Goal: Information Seeking & Learning: Learn about a topic

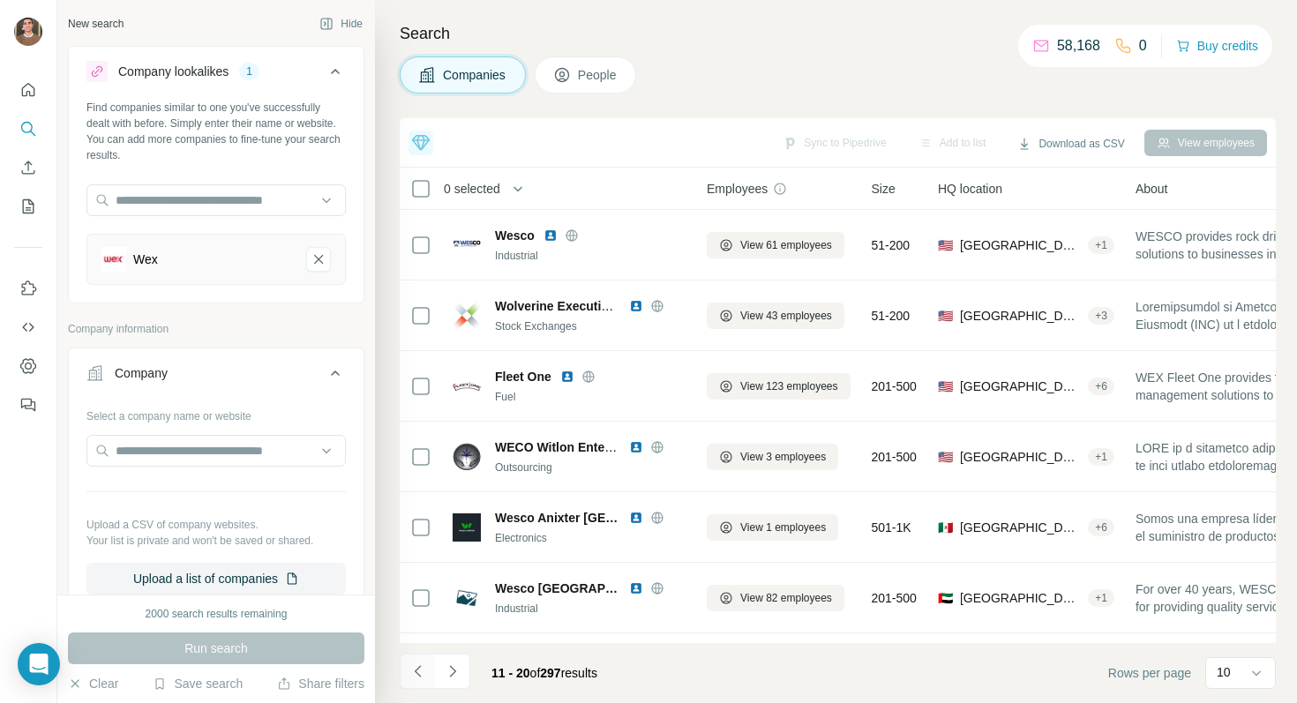
click at [422, 672] on icon "Navigate to previous page" at bounding box center [418, 672] width 18 height 18
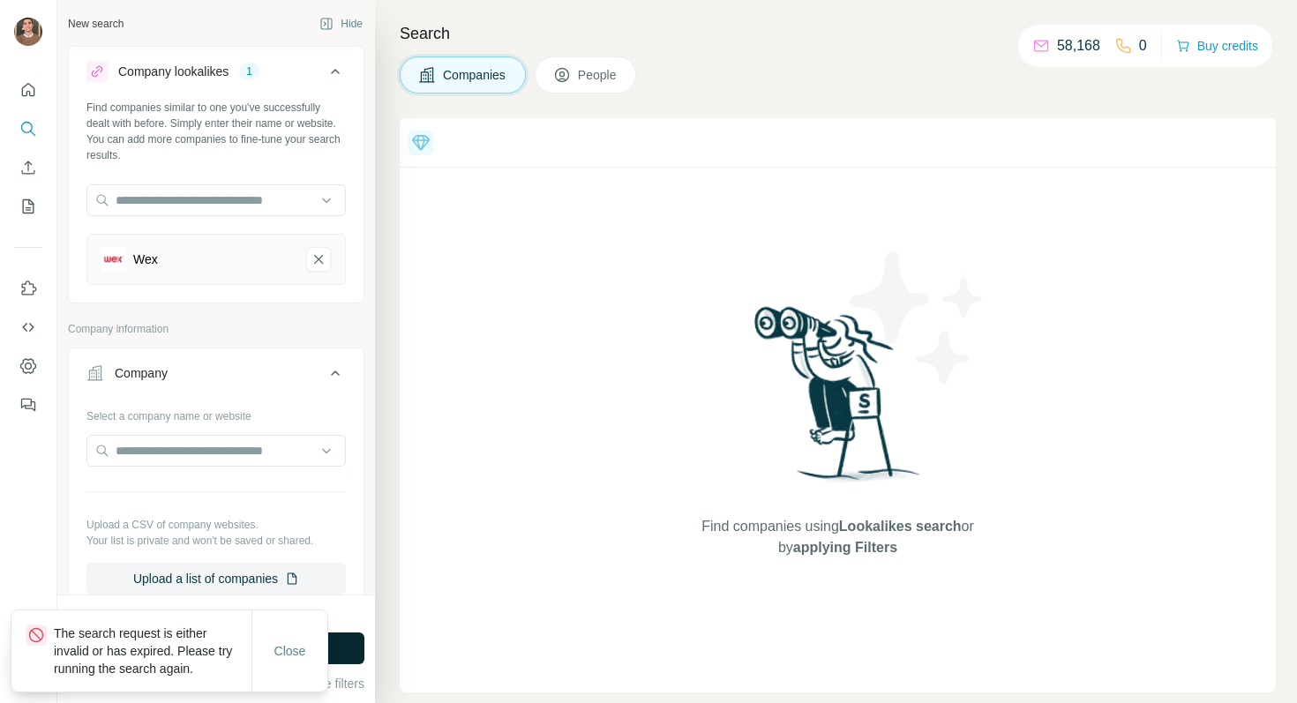
click at [353, 651] on button "Run search" at bounding box center [216, 649] width 297 height 32
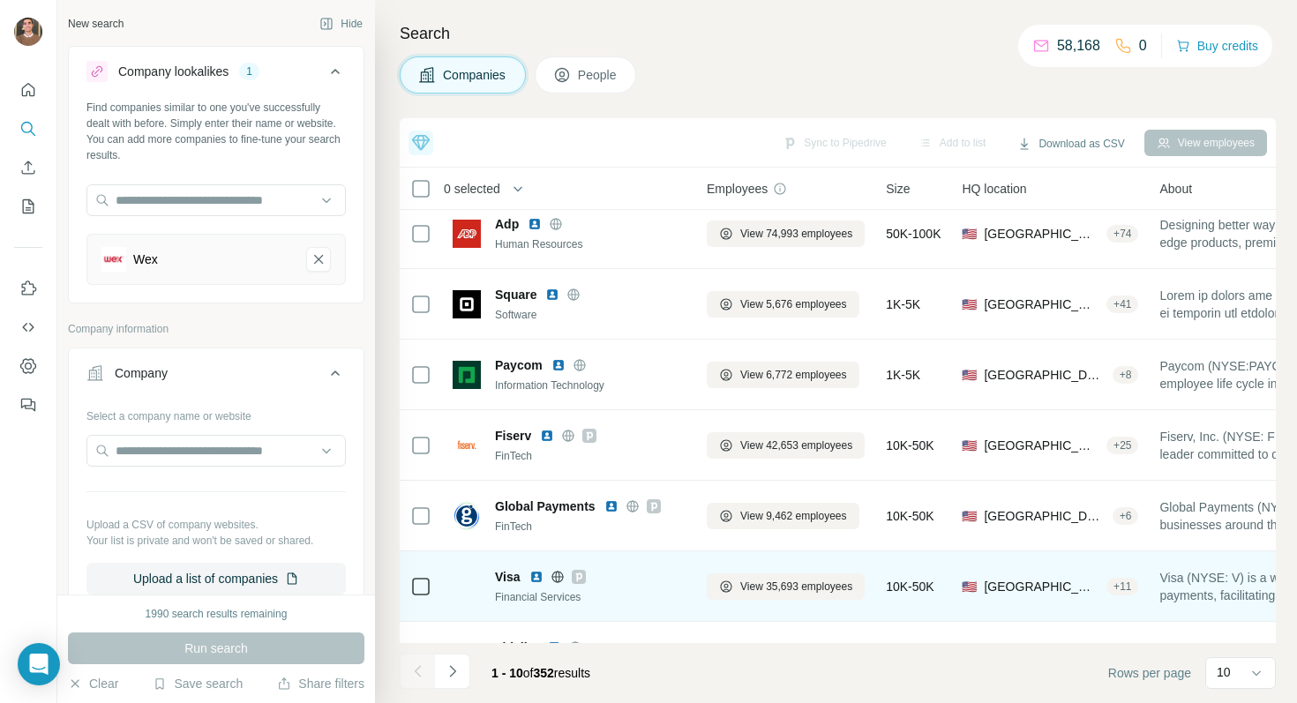
scroll to position [273, 0]
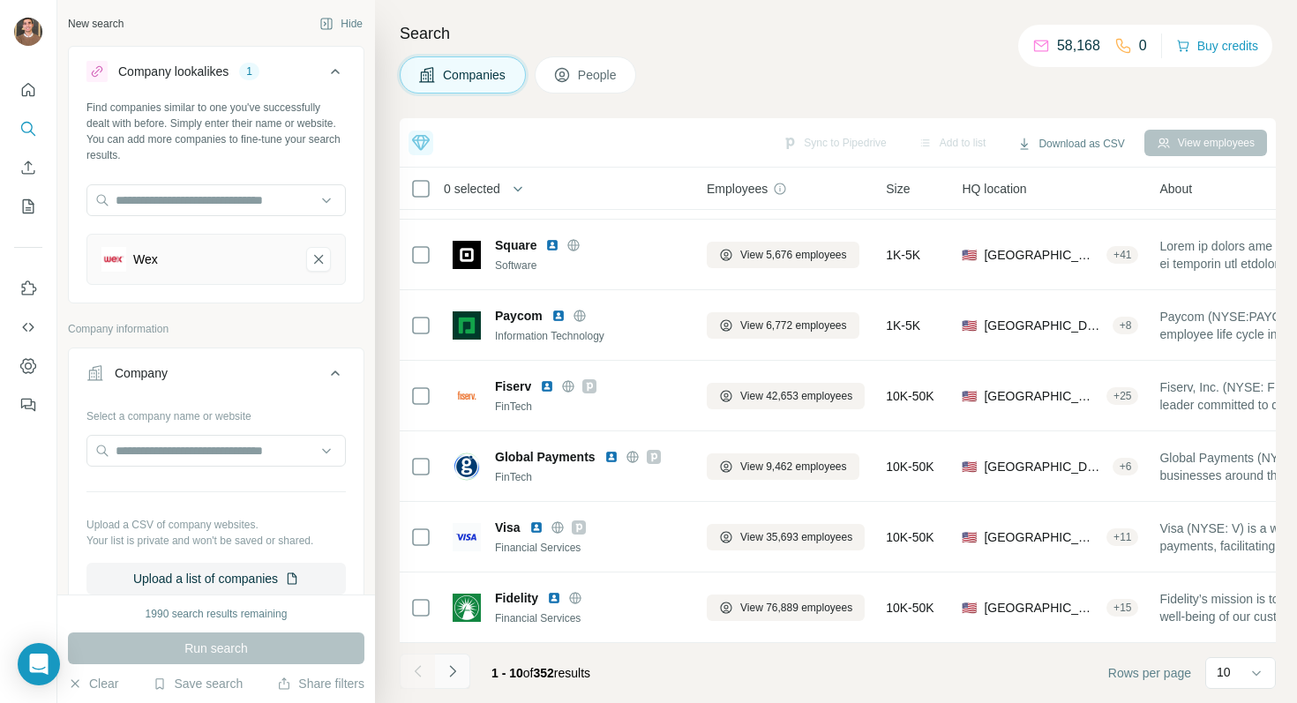
click at [454, 672] on icon "Navigate to next page" at bounding box center [452, 670] width 6 height 11
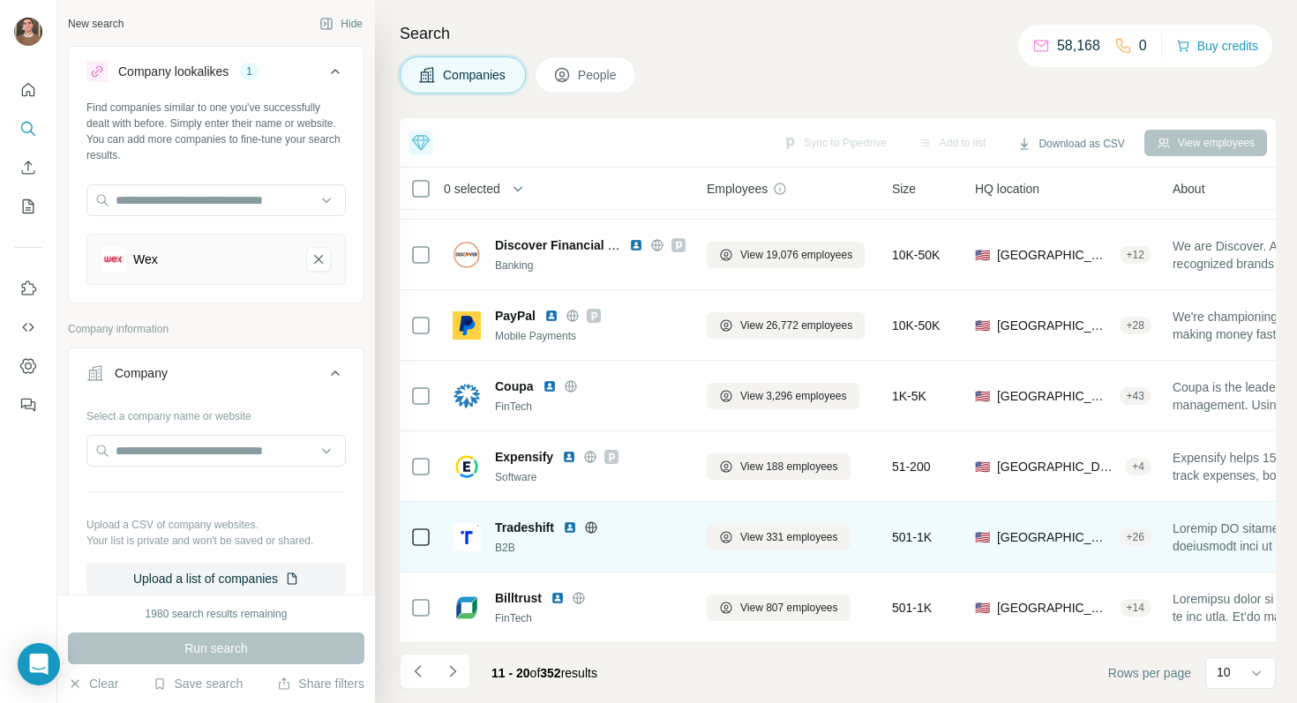
click at [568, 527] on img at bounding box center [570, 528] width 14 height 14
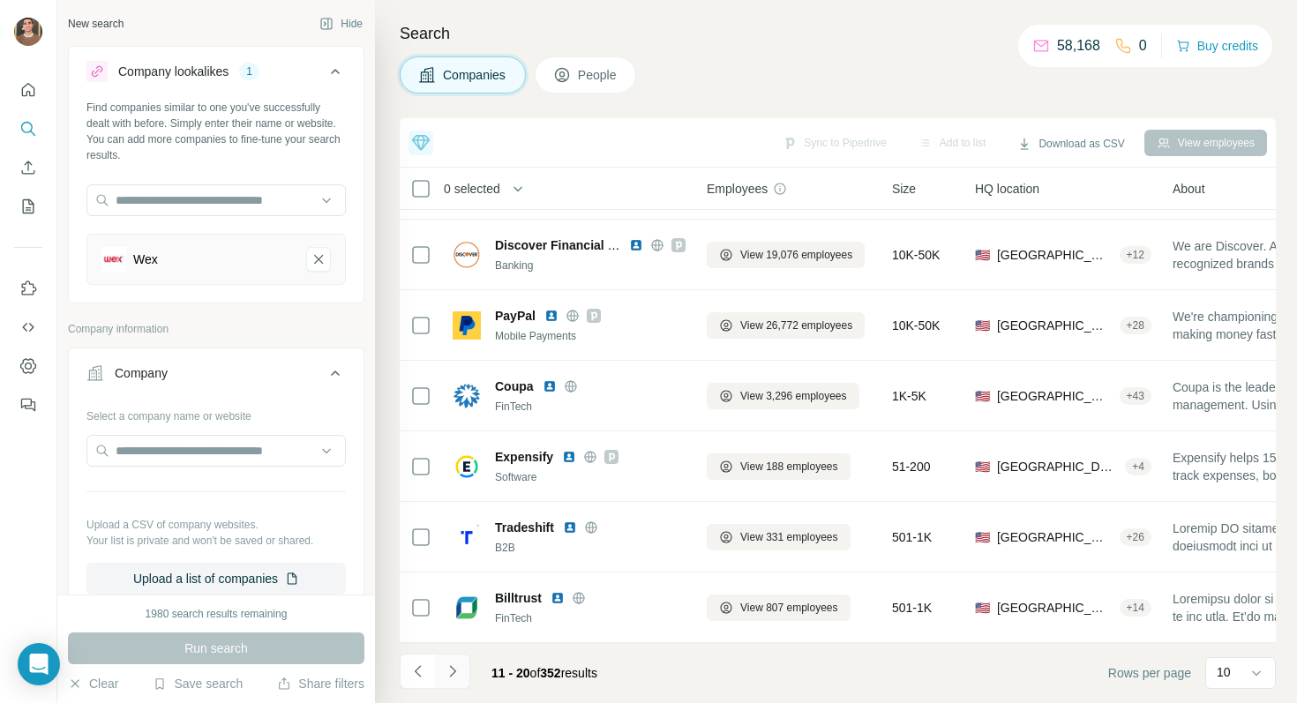
click at [454, 668] on icon "Navigate to next page" at bounding box center [453, 672] width 18 height 18
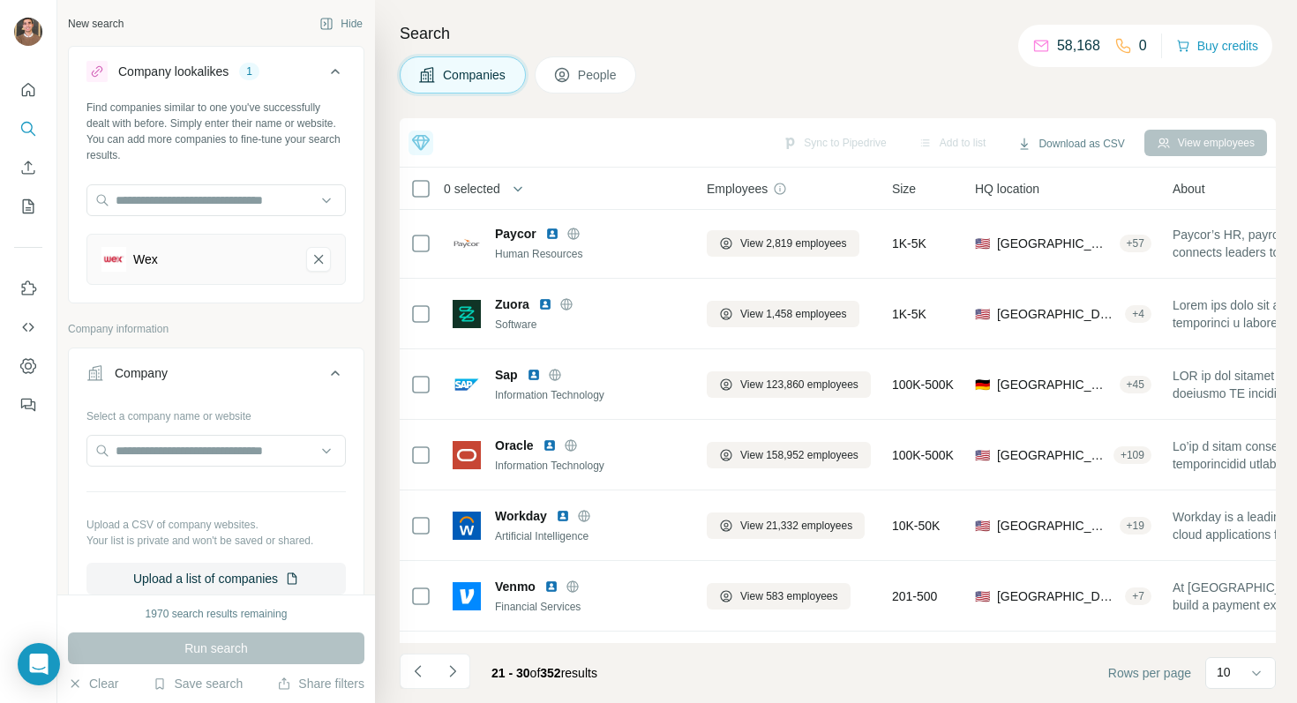
scroll to position [0, 0]
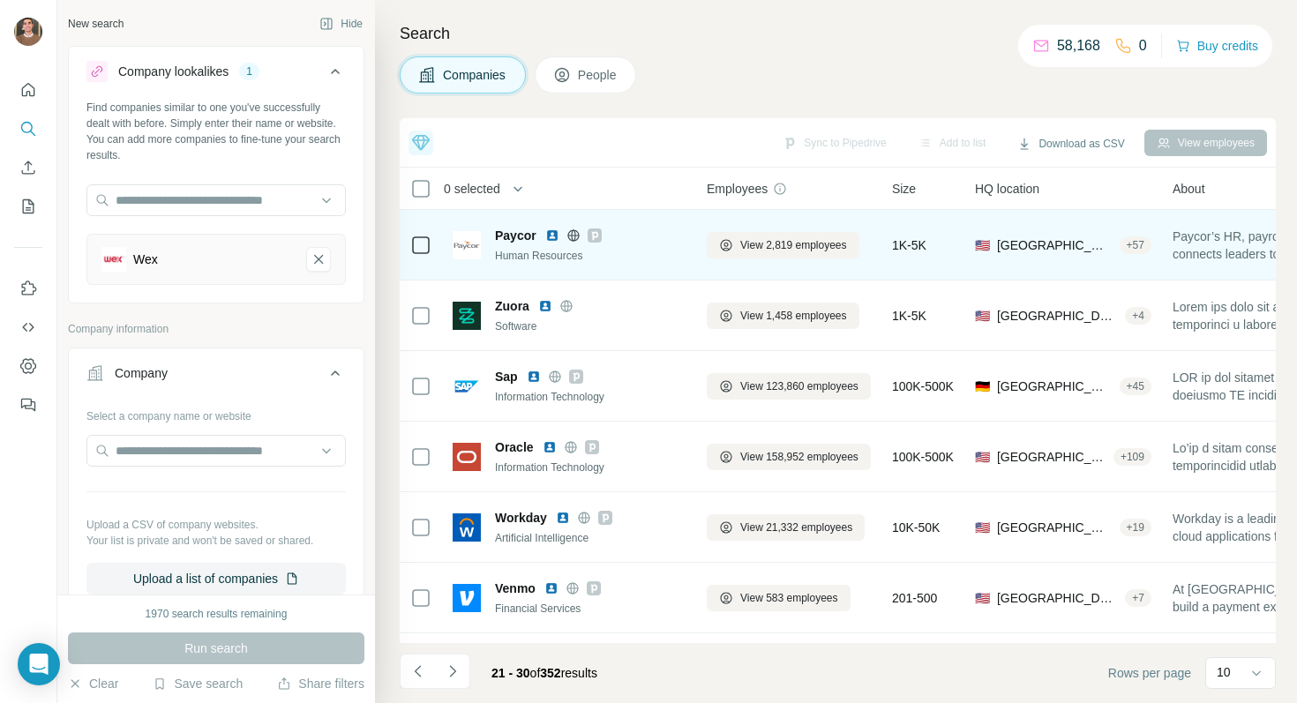
click at [594, 234] on icon at bounding box center [594, 236] width 11 height 14
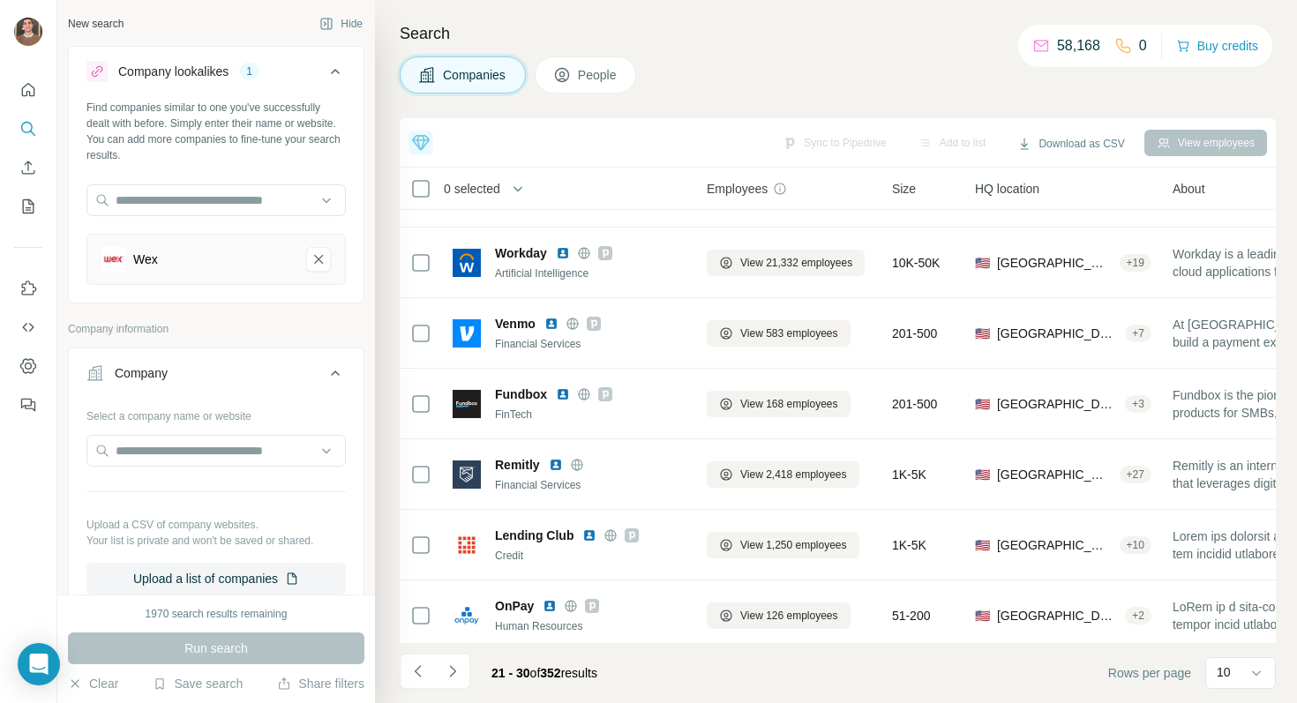
scroll to position [273, 0]
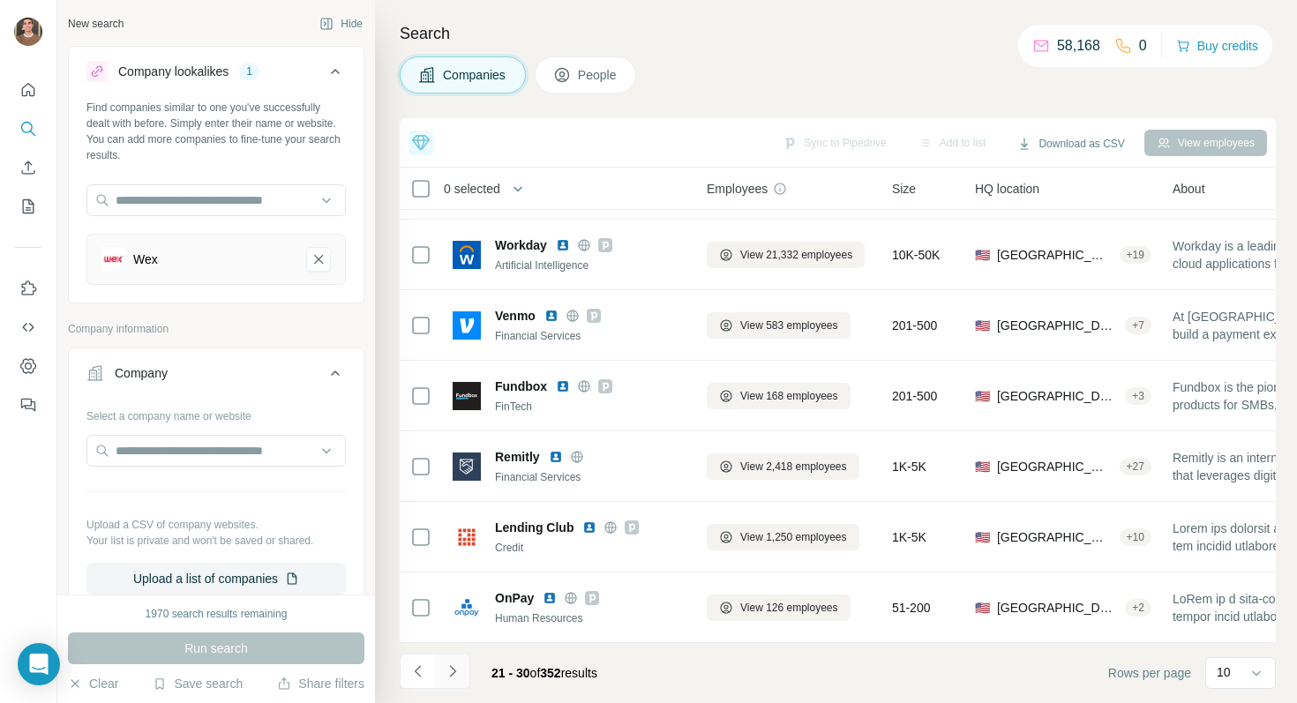
click at [462, 673] on button "Navigate to next page" at bounding box center [452, 671] width 35 height 35
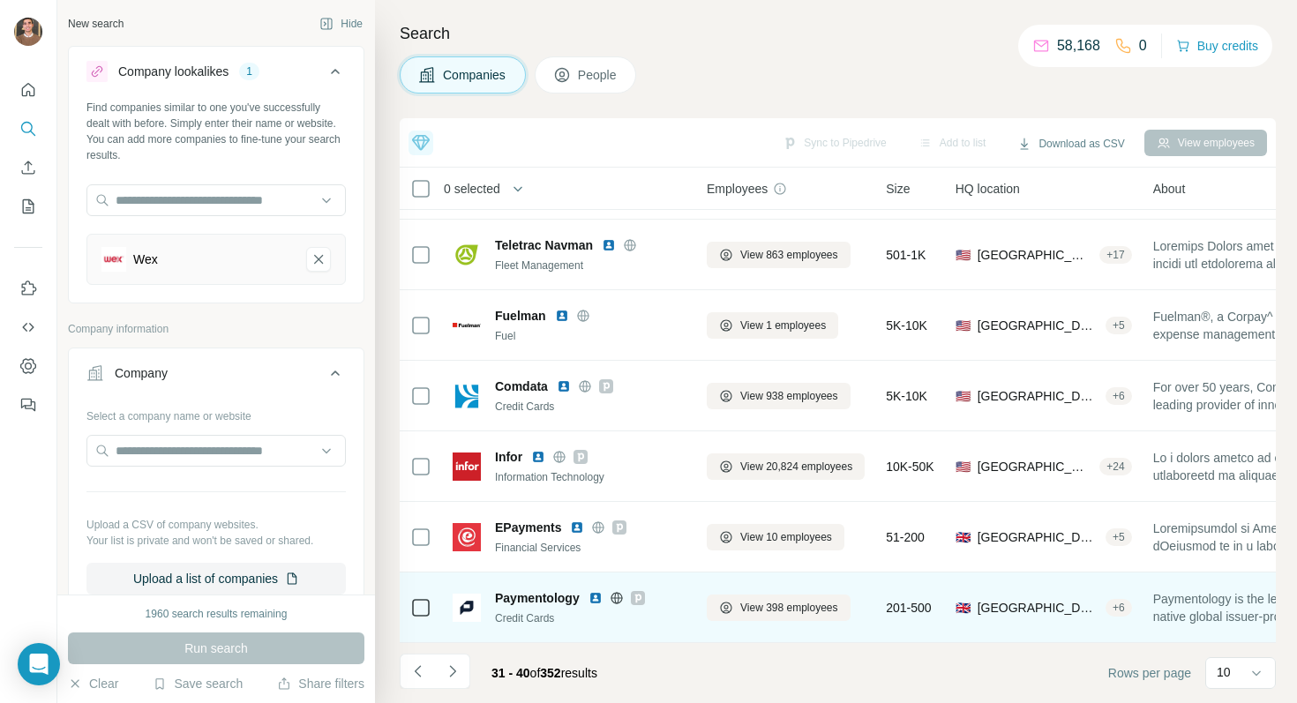
click at [593, 598] on img at bounding box center [596, 598] width 14 height 14
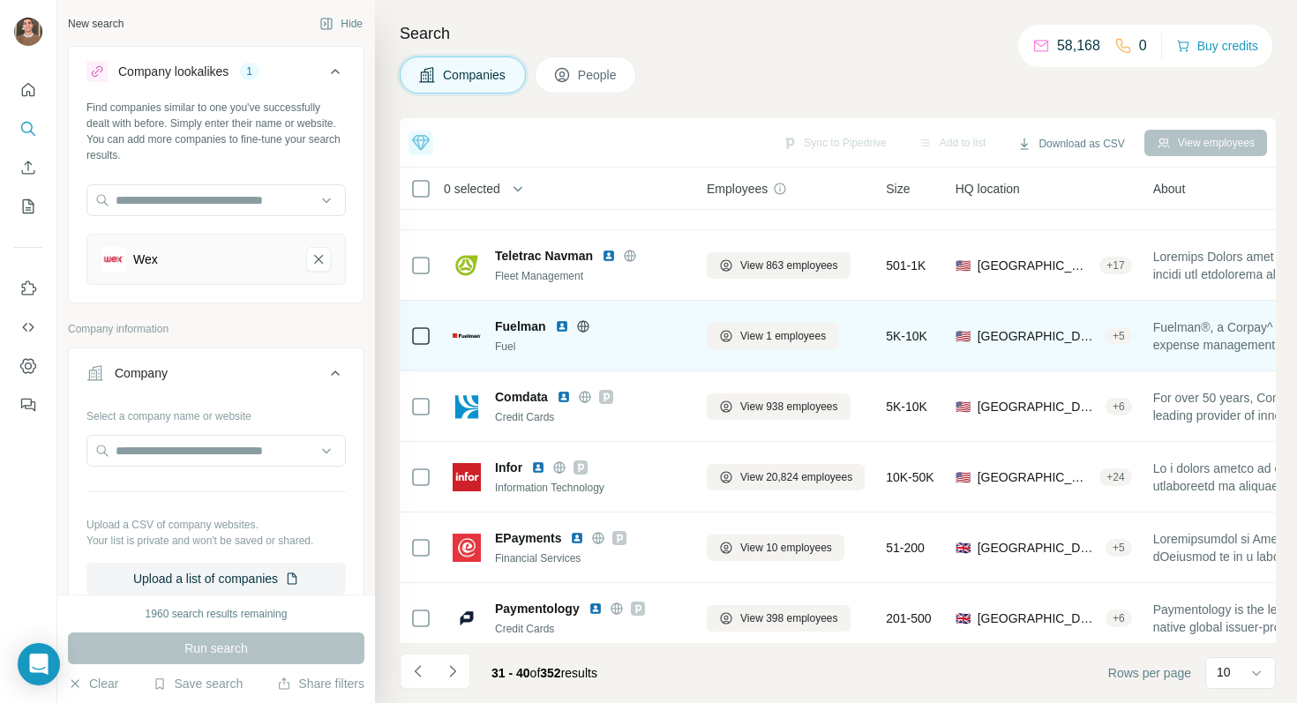
scroll to position [266, 0]
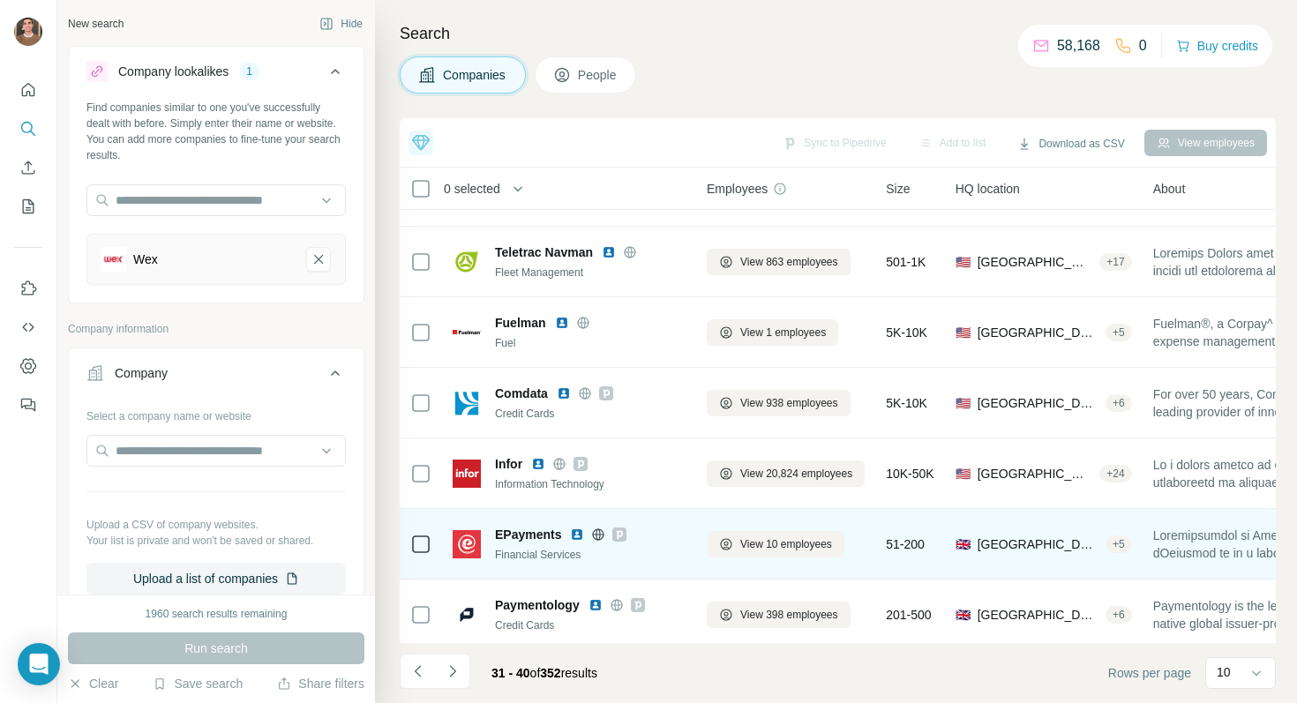
click at [584, 534] on img at bounding box center [577, 535] width 14 height 14
click at [576, 537] on img at bounding box center [577, 535] width 14 height 14
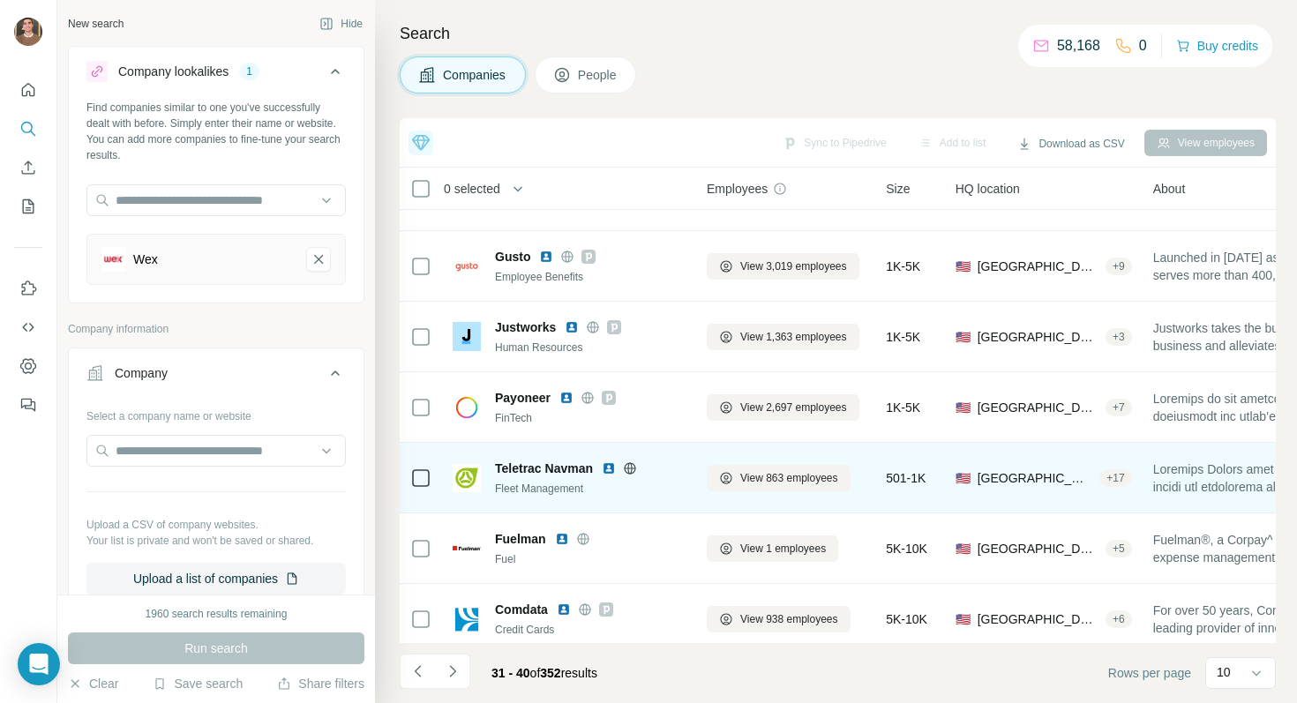
scroll to position [51, 0]
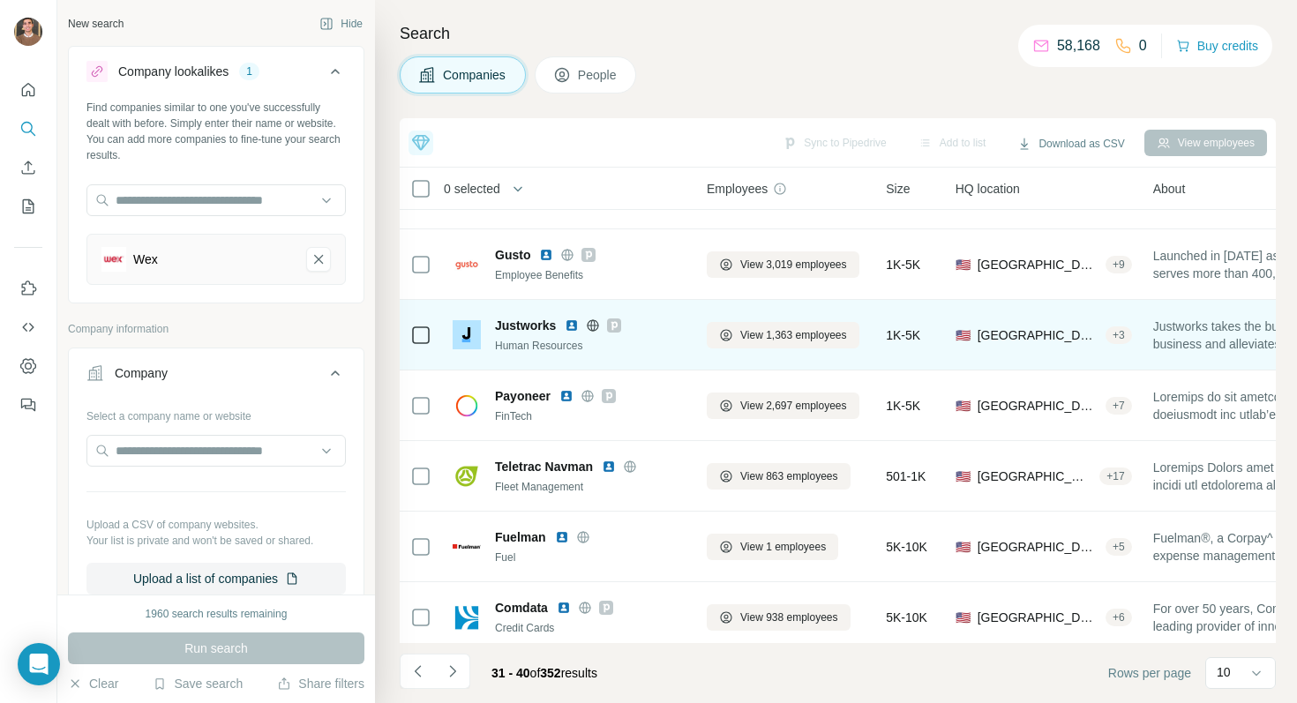
click at [572, 321] on img at bounding box center [572, 326] width 14 height 14
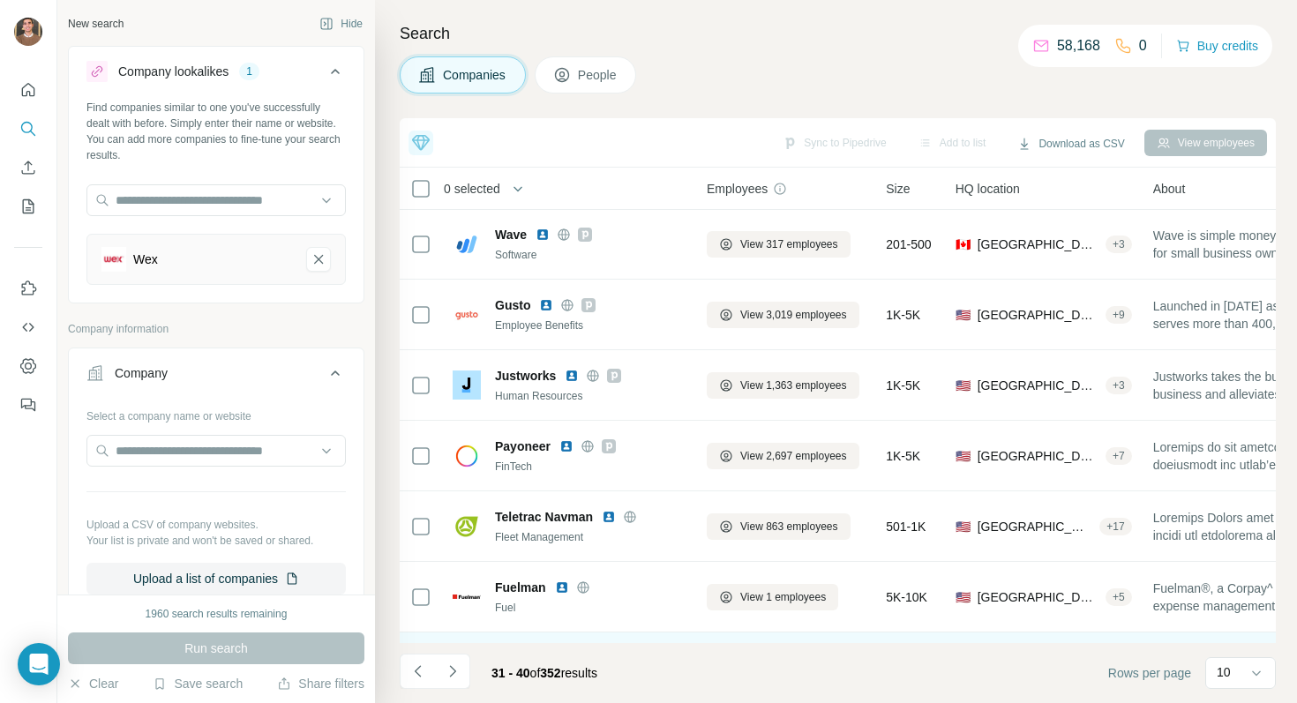
scroll to position [0, 0]
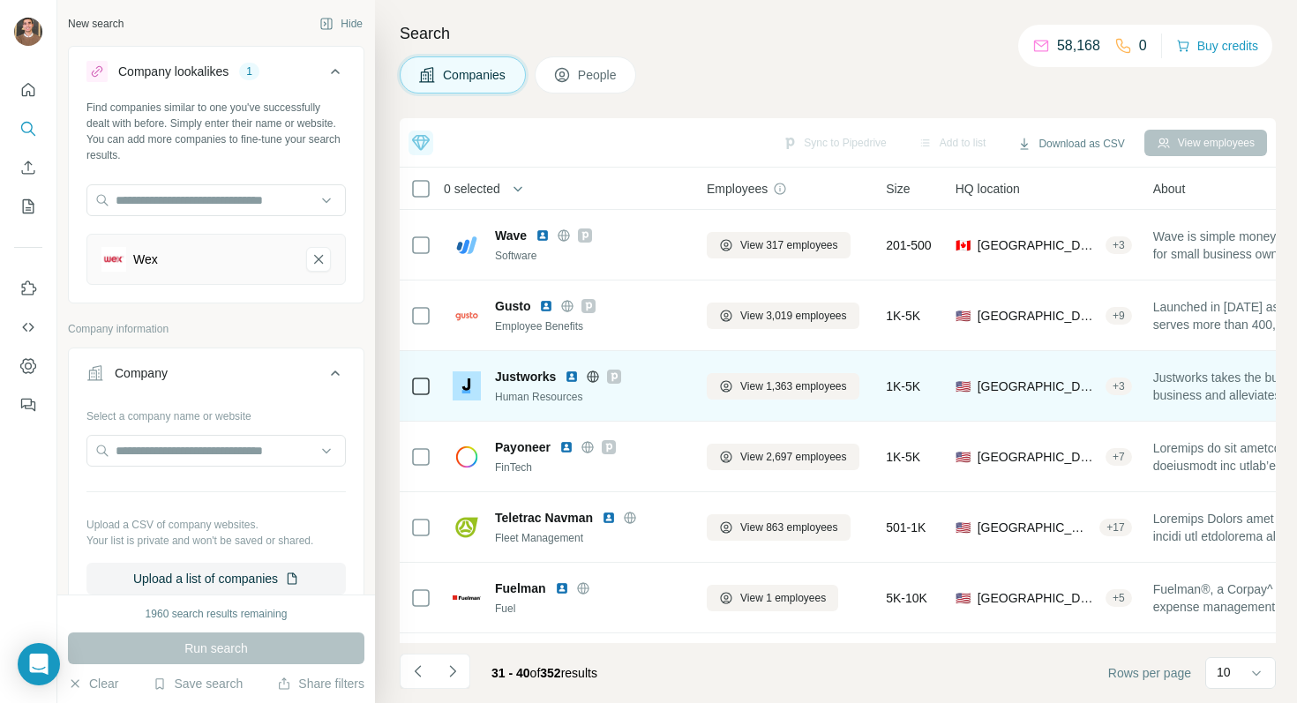
click at [597, 373] on icon at bounding box center [593, 377] width 14 height 14
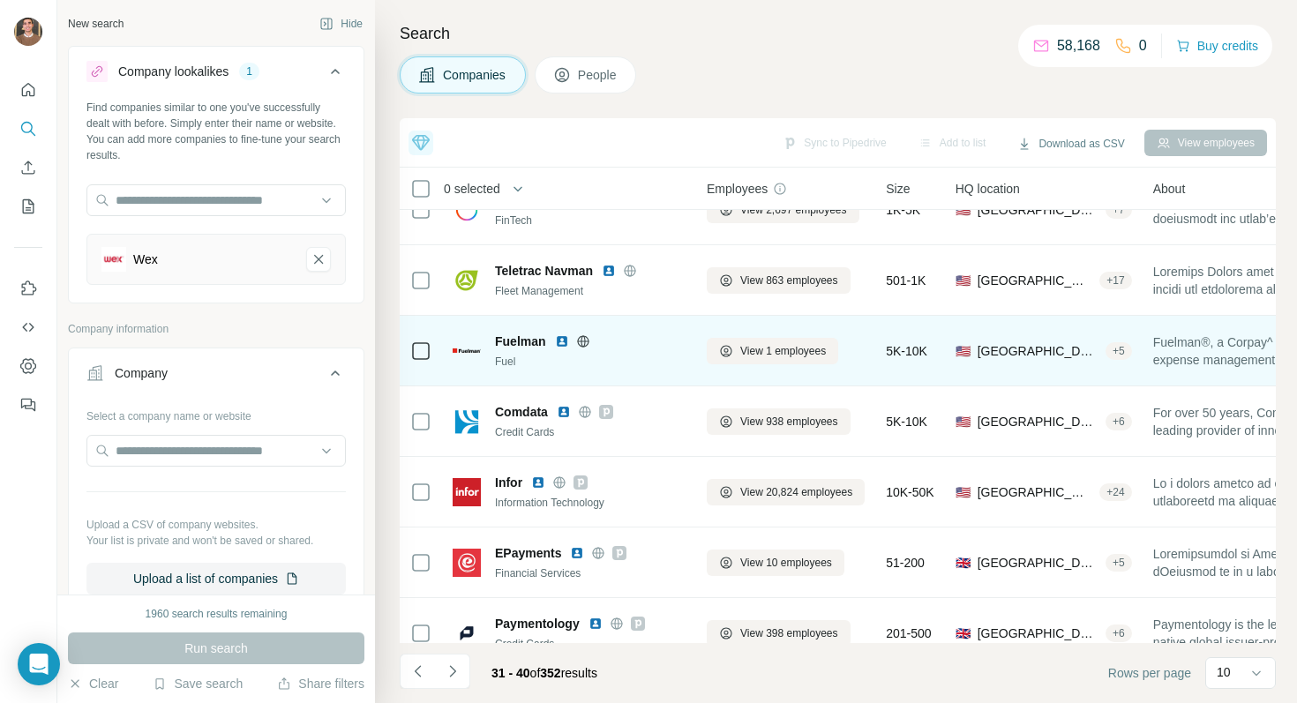
scroll to position [273, 0]
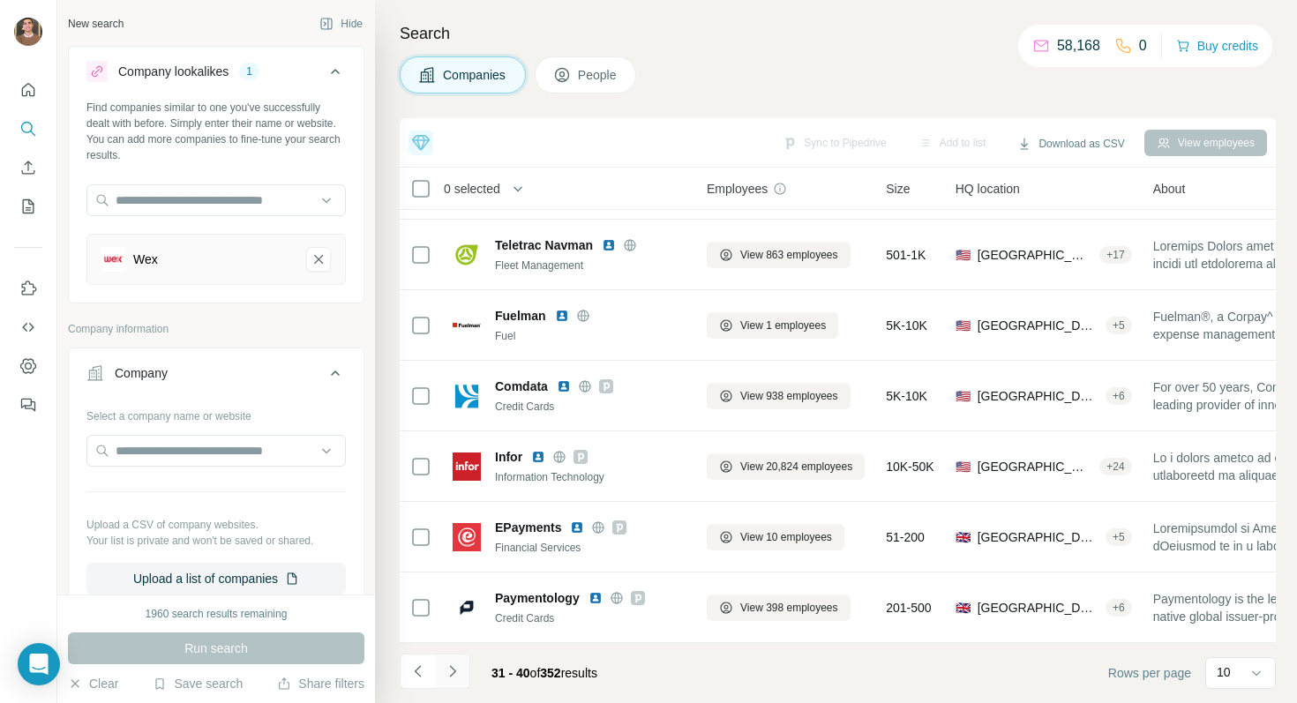
click at [458, 671] on icon "Navigate to next page" at bounding box center [453, 672] width 18 height 18
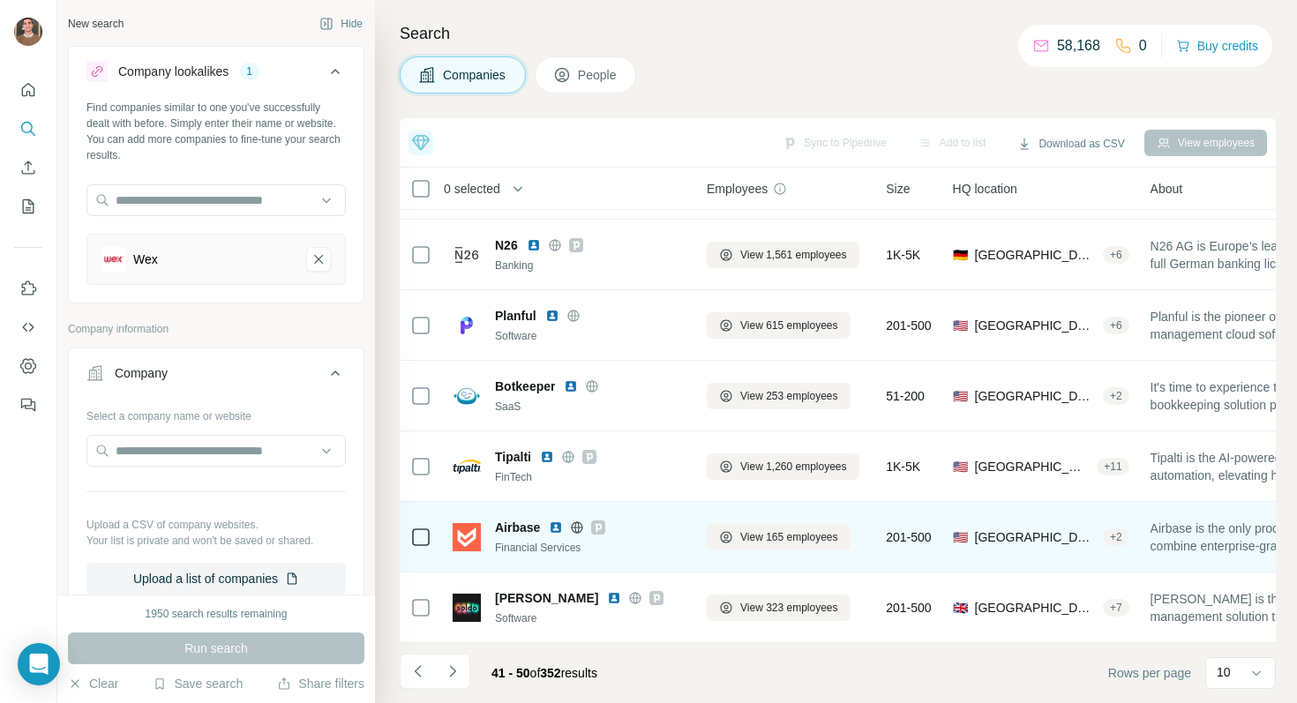
click at [552, 529] on img at bounding box center [556, 528] width 14 height 14
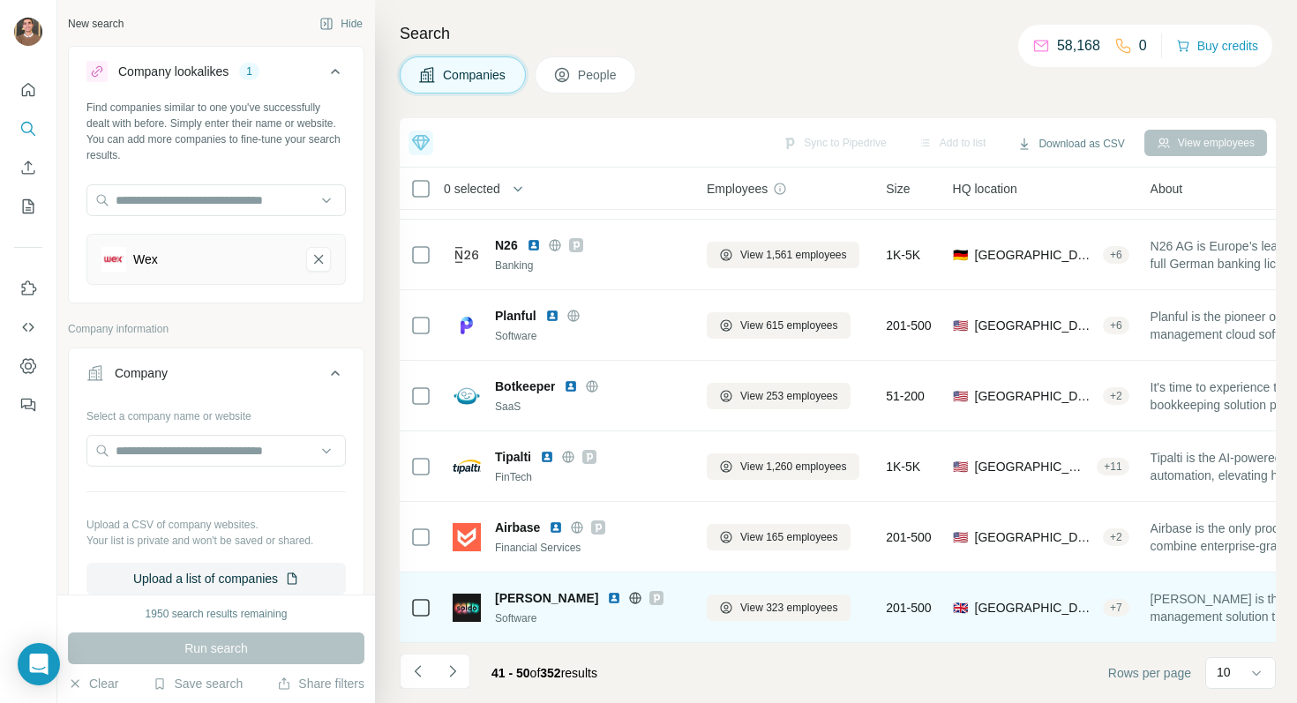
click at [607, 603] on img at bounding box center [614, 598] width 14 height 14
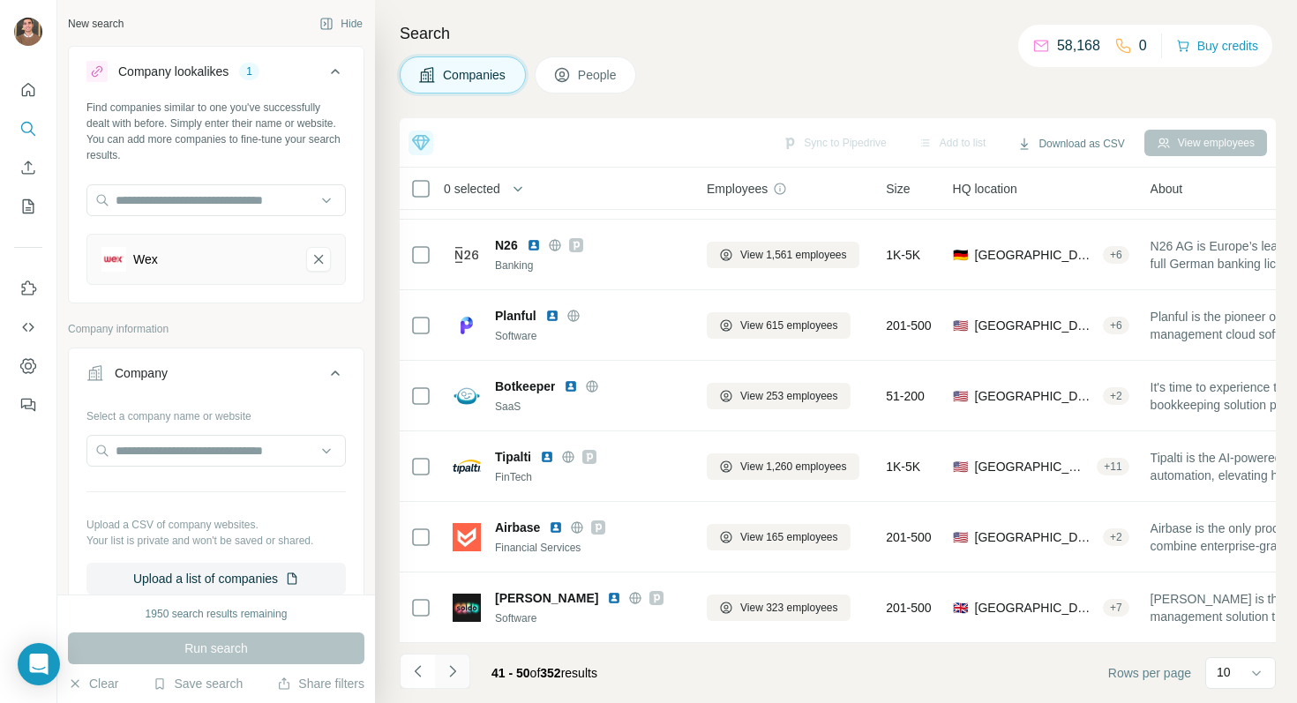
click at [455, 667] on icon "Navigate to next page" at bounding box center [453, 672] width 18 height 18
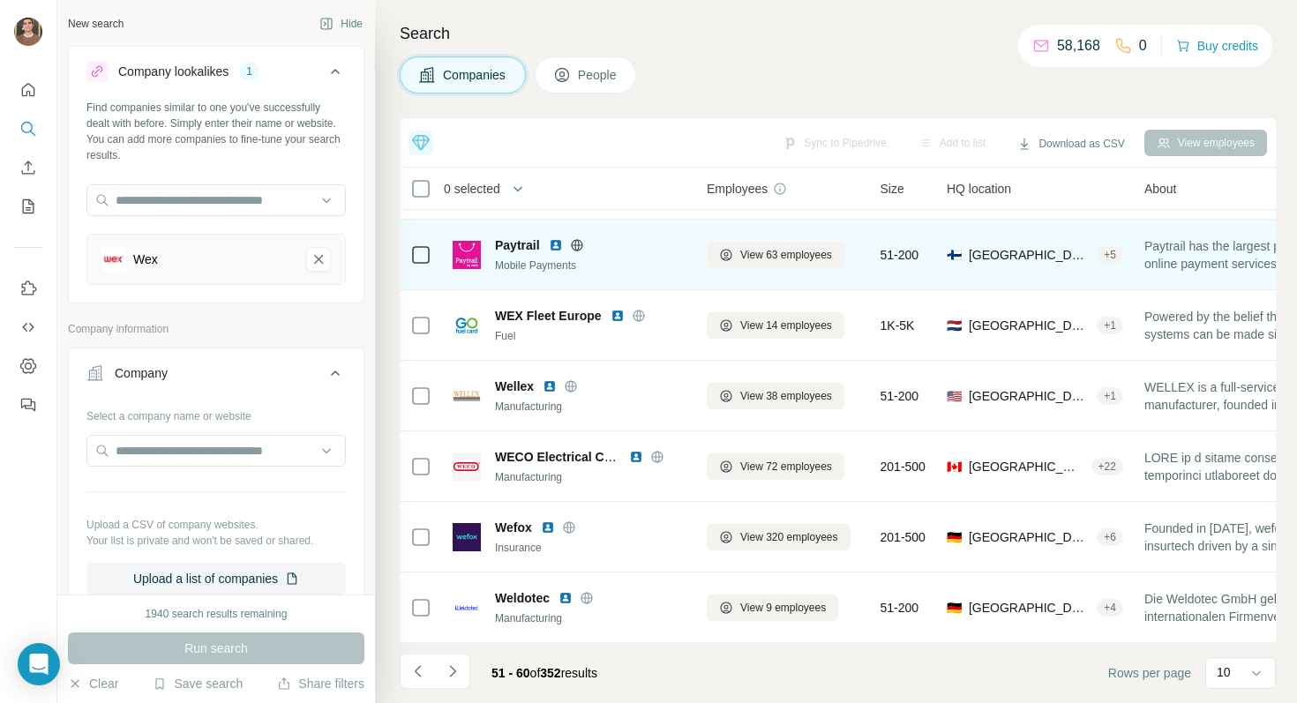
click at [554, 243] on img at bounding box center [556, 245] width 14 height 14
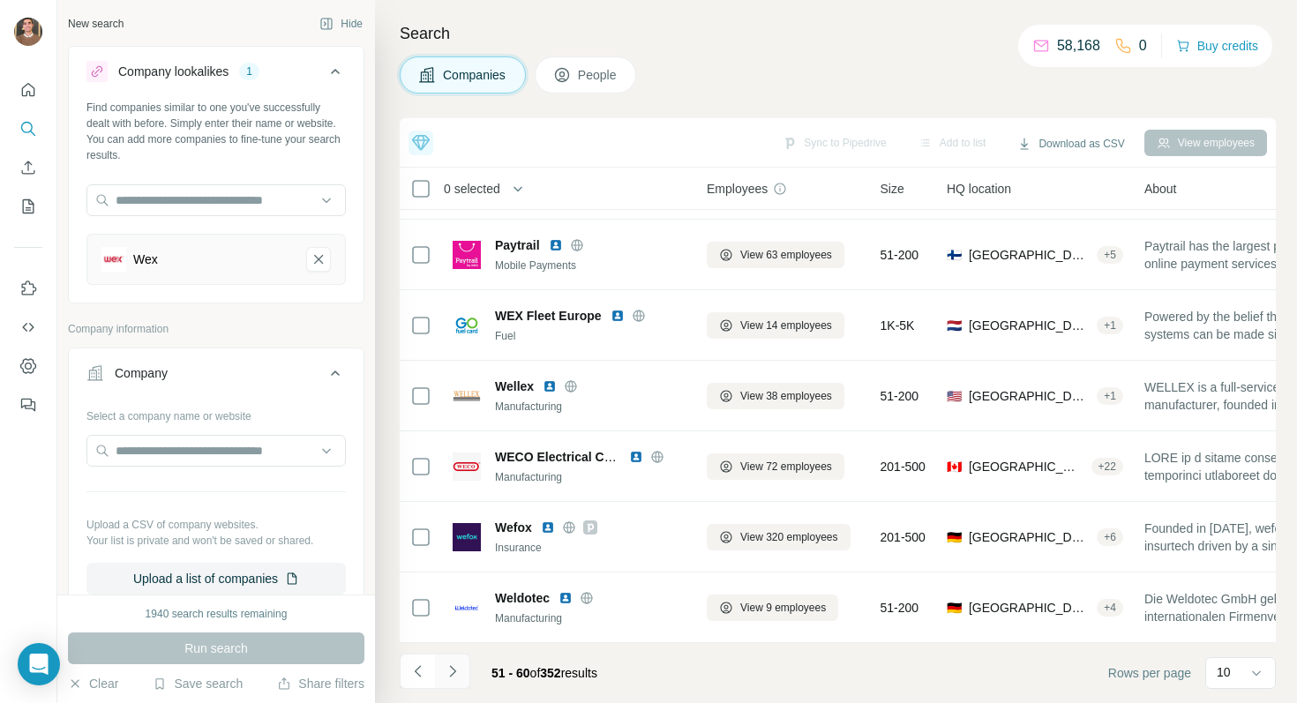
click at [449, 671] on icon "Navigate to next page" at bounding box center [453, 672] width 18 height 18
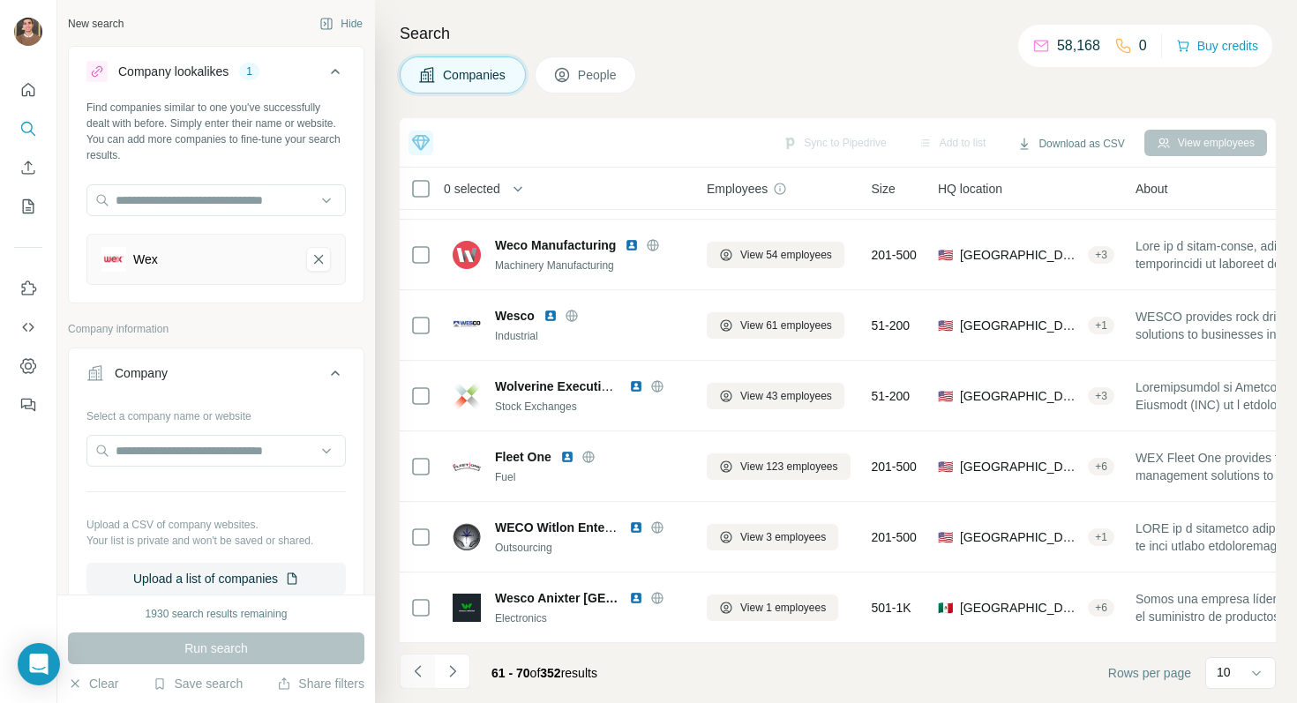
click at [423, 670] on icon "Navigate to previous page" at bounding box center [418, 672] width 18 height 18
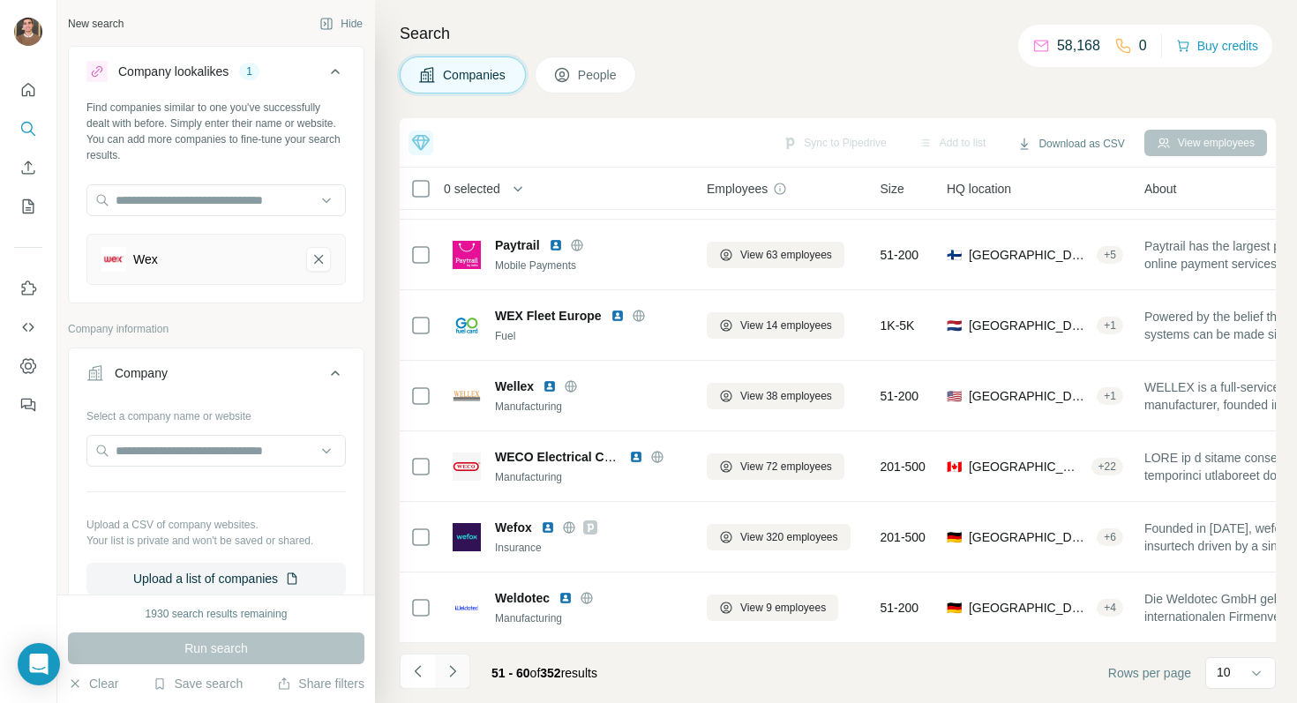
click at [459, 676] on icon "Navigate to next page" at bounding box center [453, 672] width 18 height 18
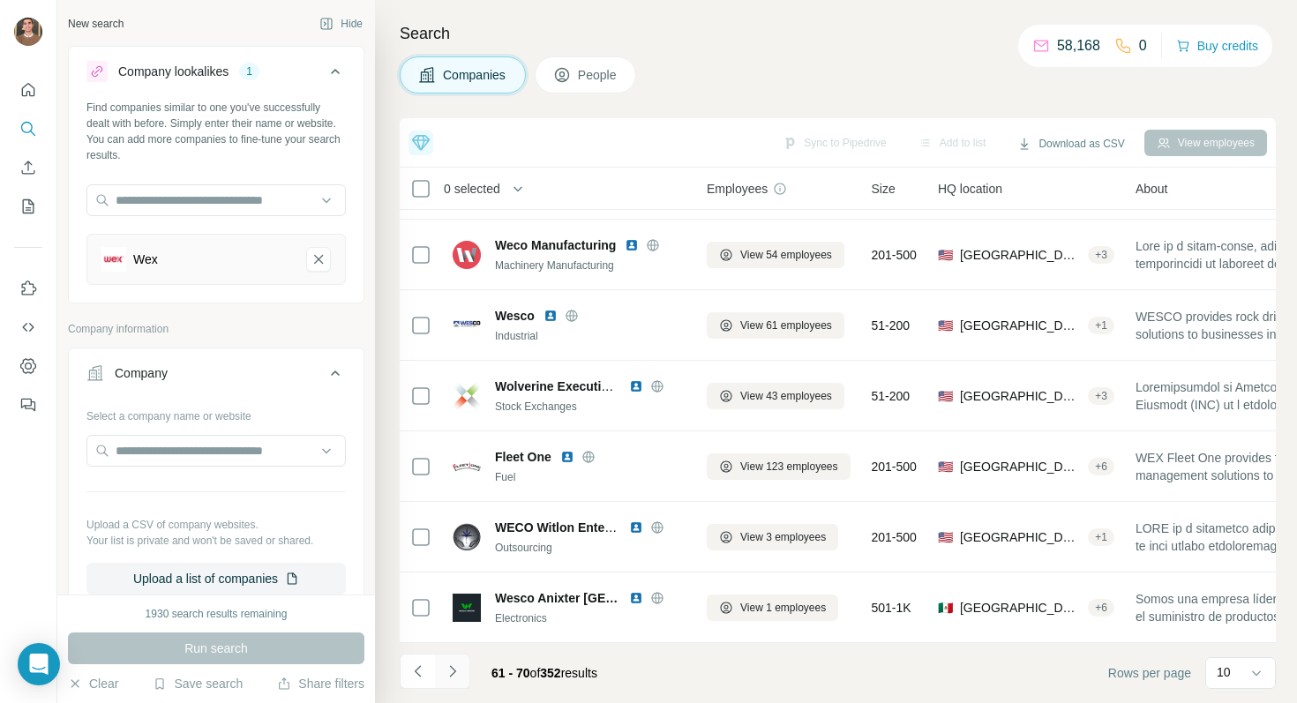
click at [455, 678] on icon "Navigate to next page" at bounding box center [453, 672] width 18 height 18
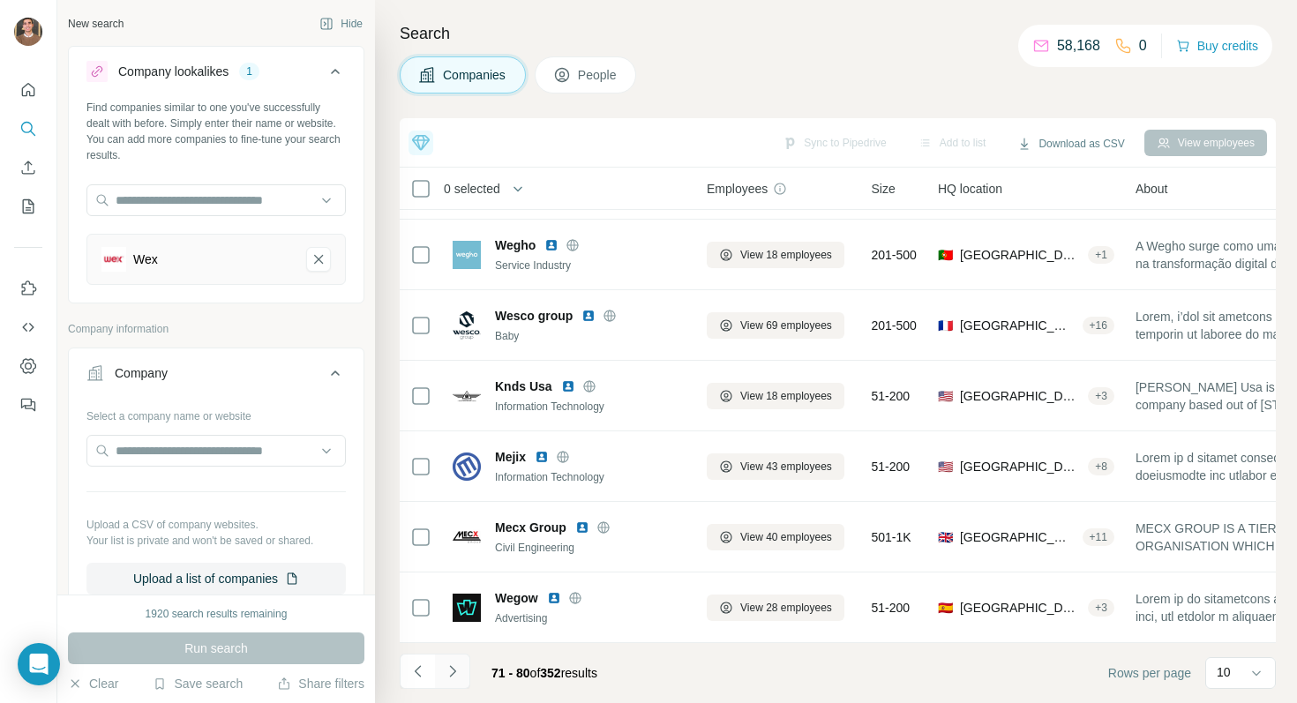
click at [455, 678] on icon "Navigate to next page" at bounding box center [453, 672] width 18 height 18
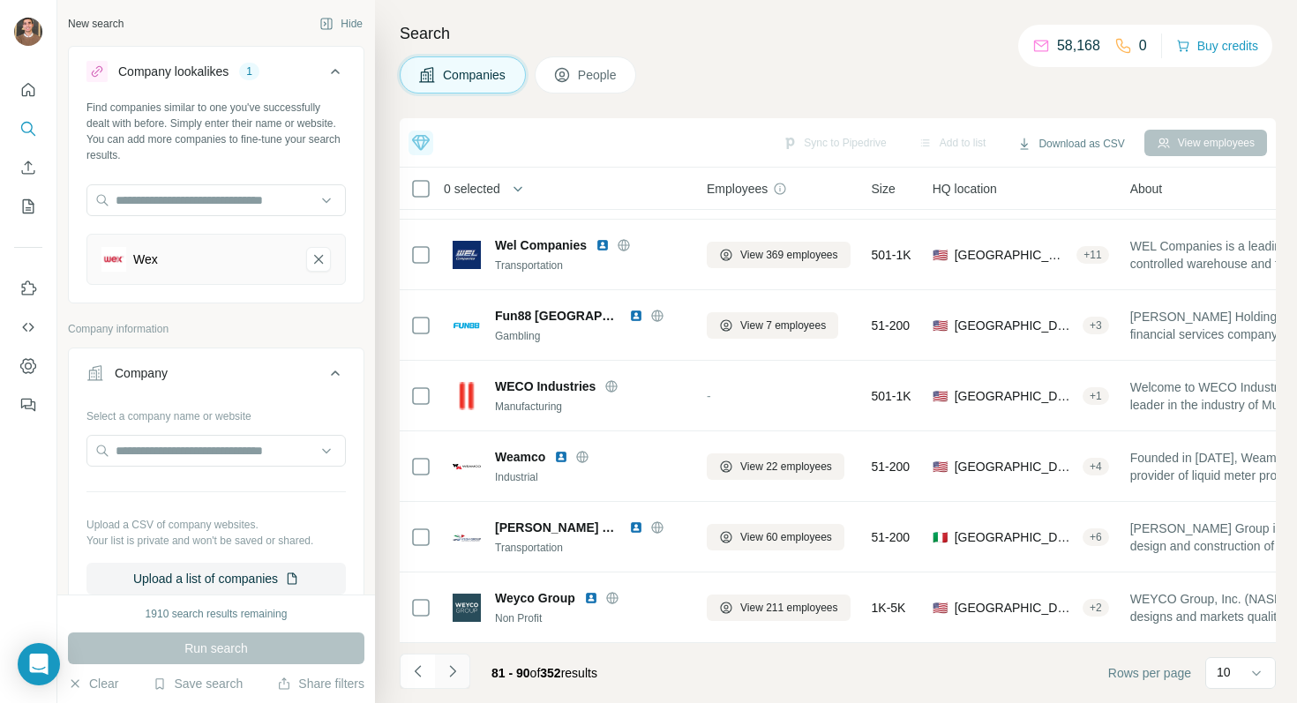
click at [453, 681] on button "Navigate to next page" at bounding box center [452, 671] width 35 height 35
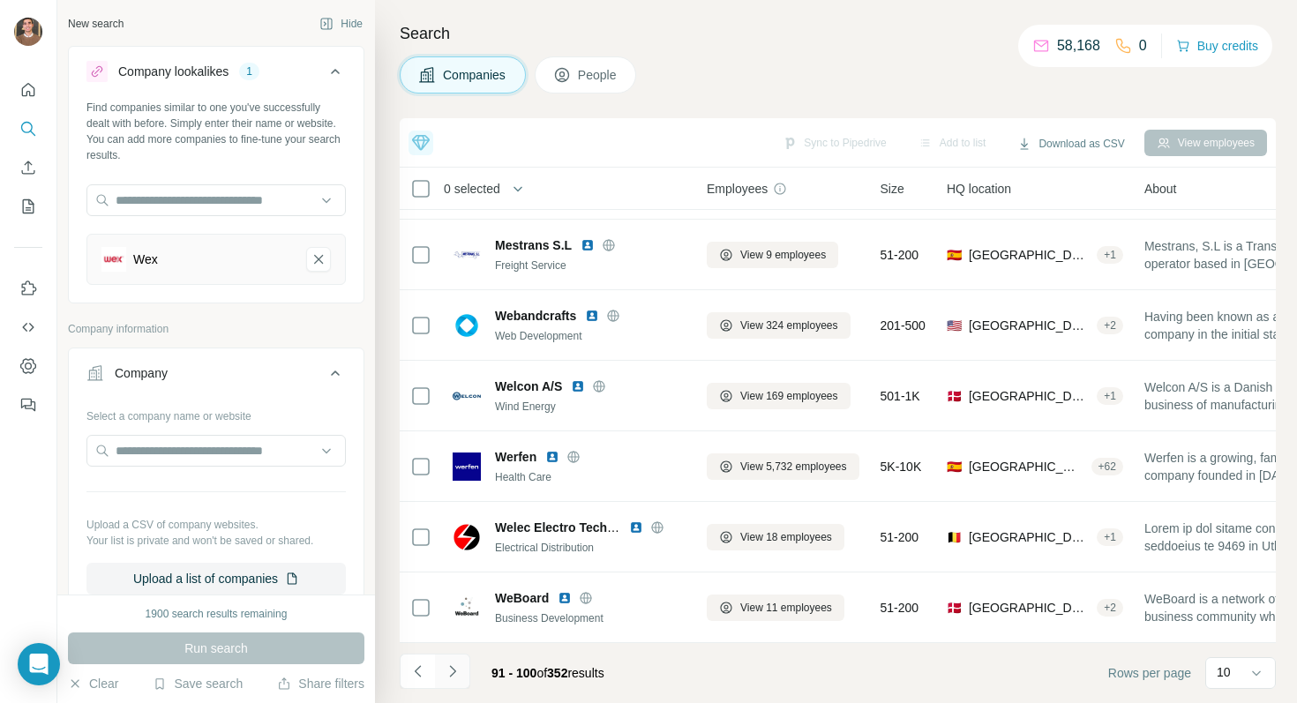
click at [453, 680] on button "Navigate to next page" at bounding box center [452, 671] width 35 height 35
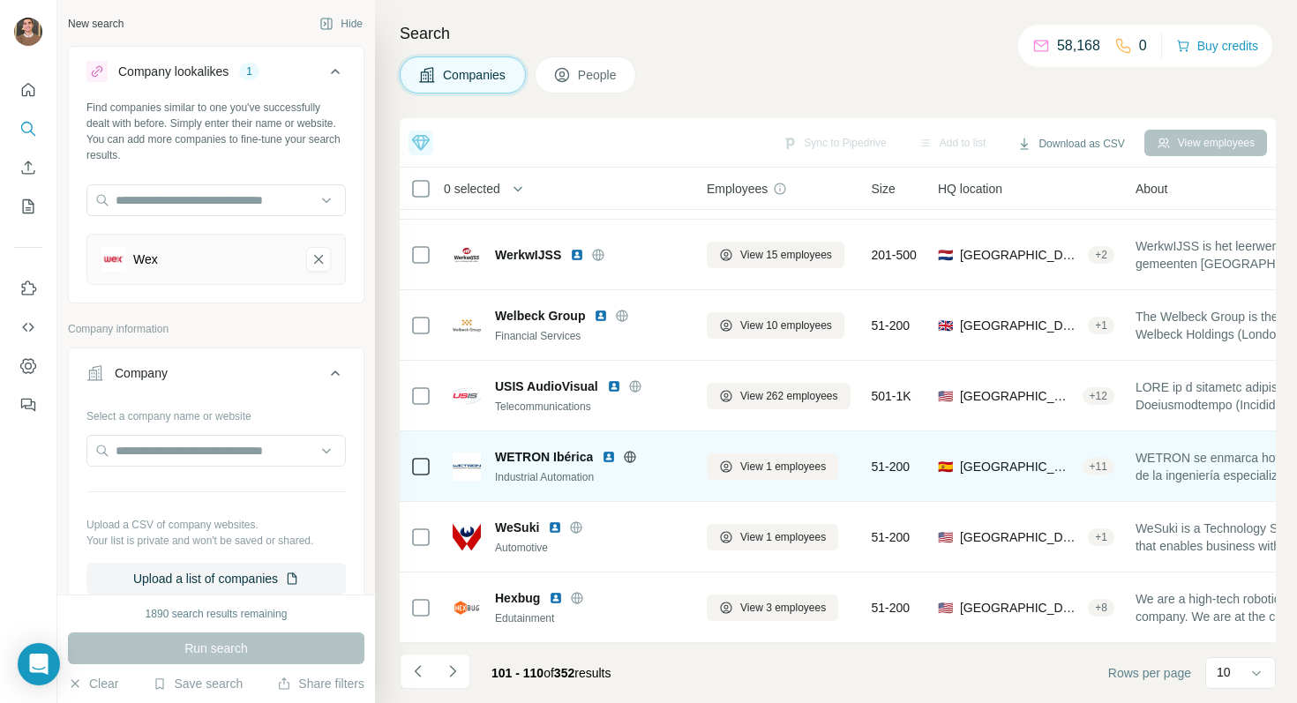
scroll to position [0, 0]
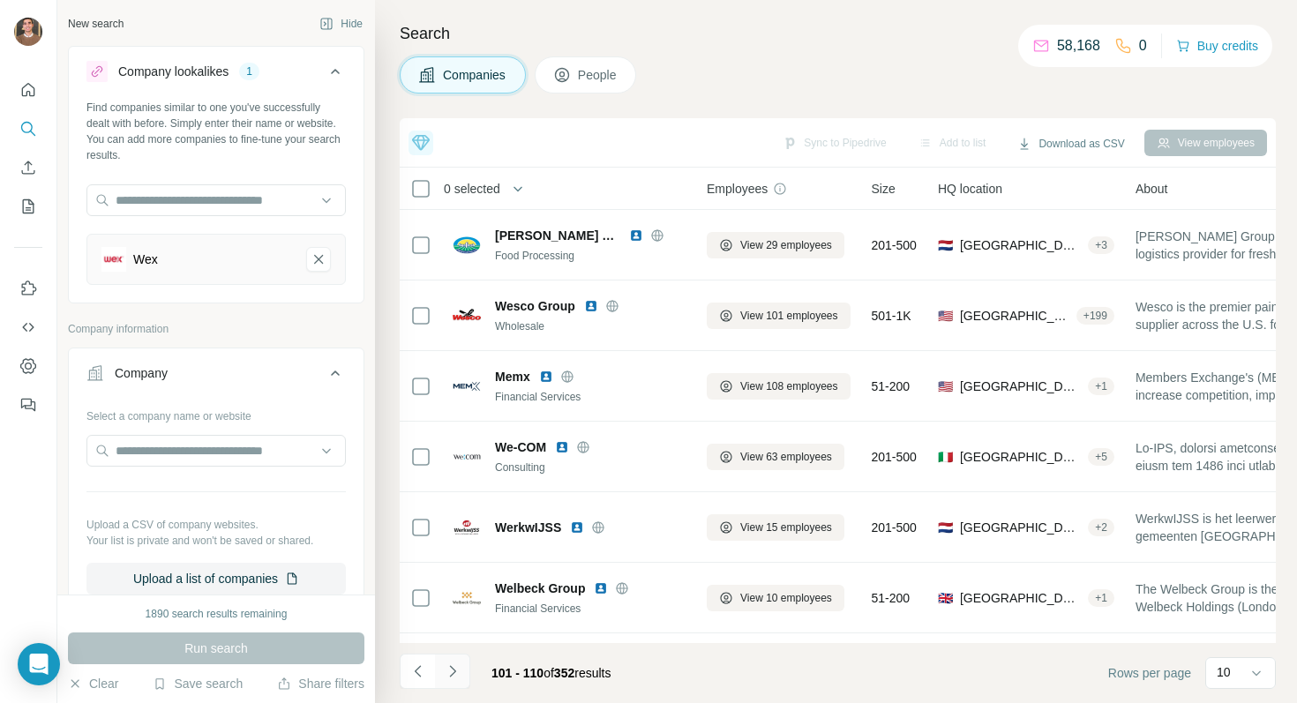
click at [449, 670] on icon "Navigate to next page" at bounding box center [453, 672] width 18 height 18
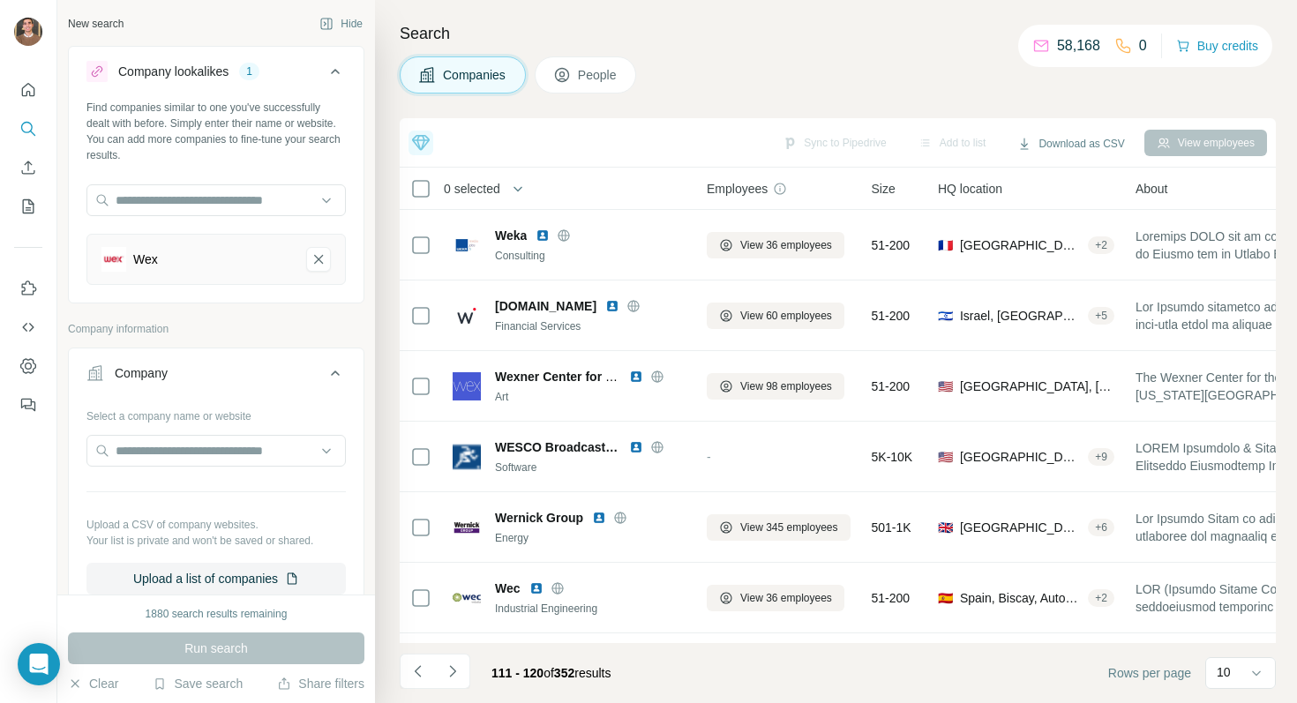
scroll to position [273, 0]
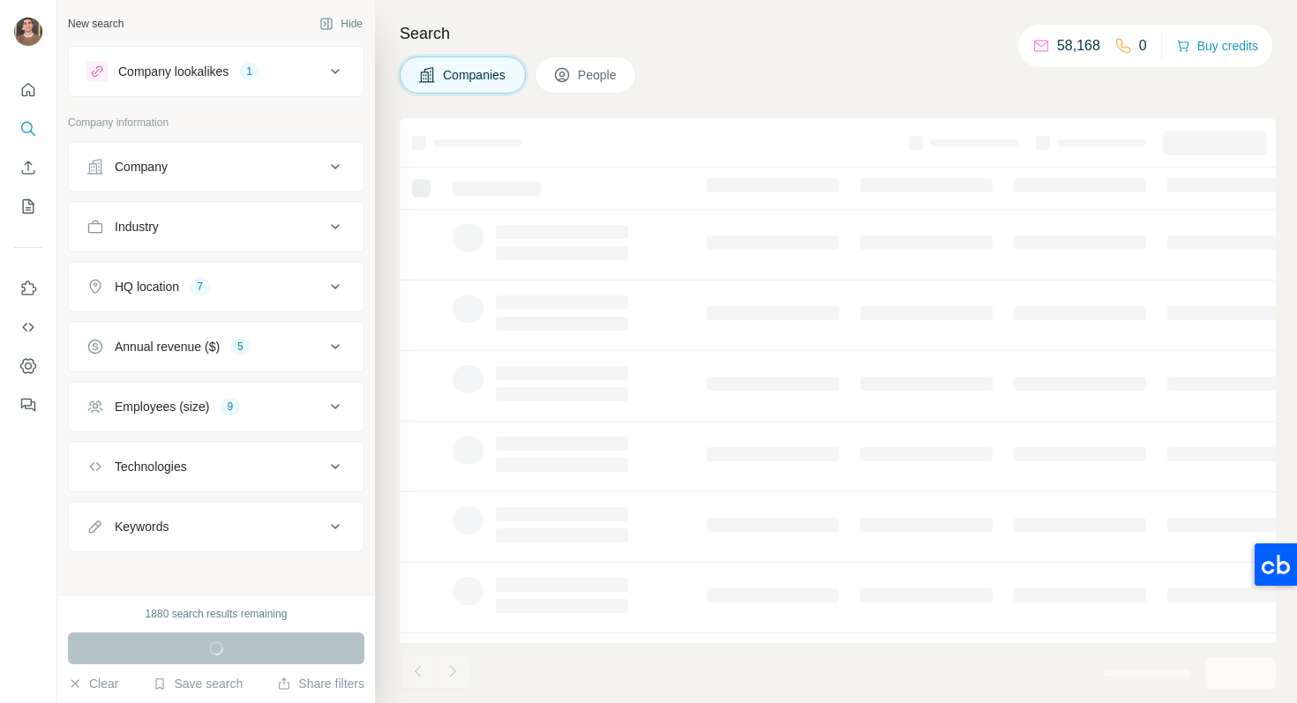
click at [291, 84] on button "Company lookalikes 1" at bounding box center [216, 71] width 295 height 42
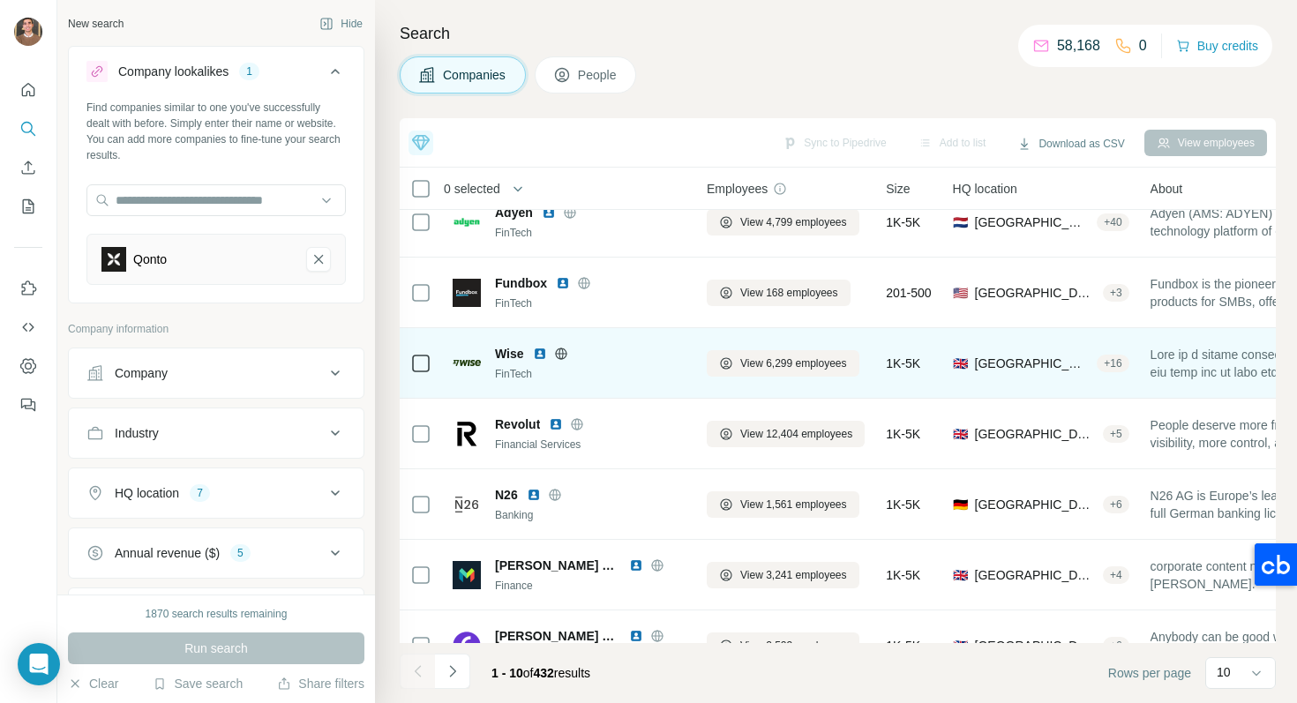
scroll to position [273, 0]
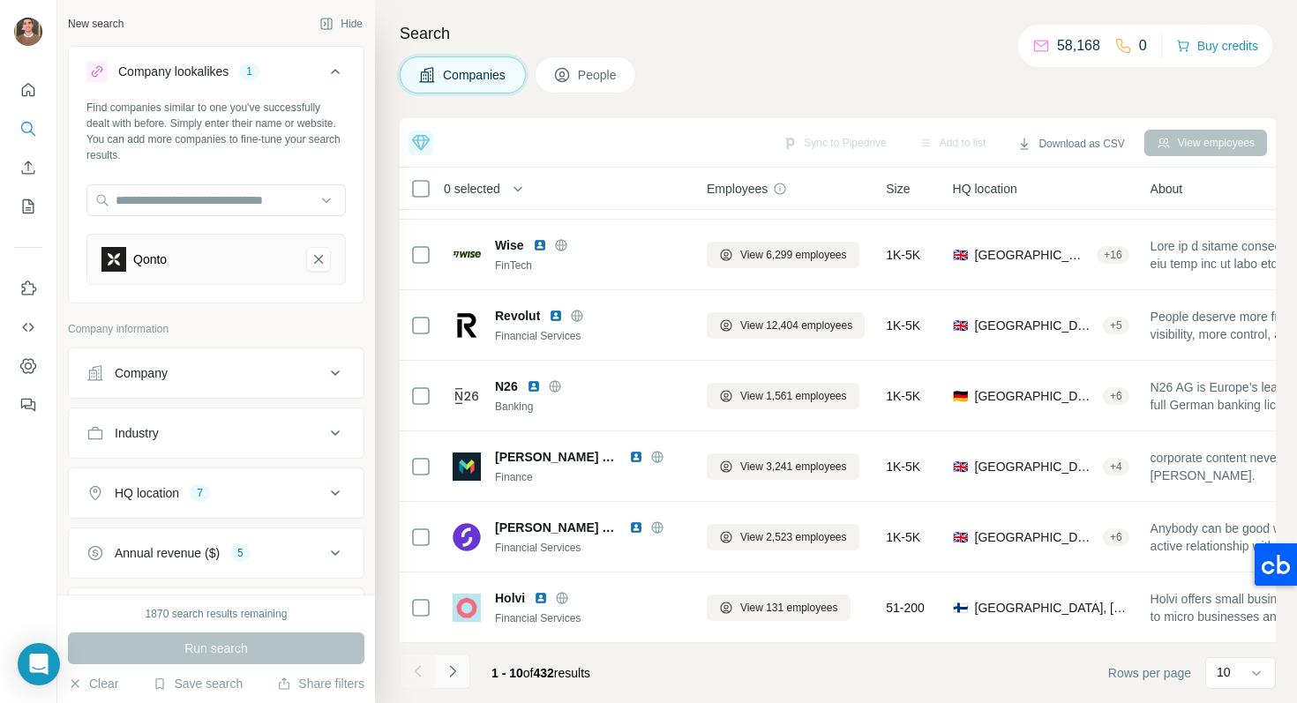
click at [453, 665] on icon "Navigate to next page" at bounding box center [453, 672] width 18 height 18
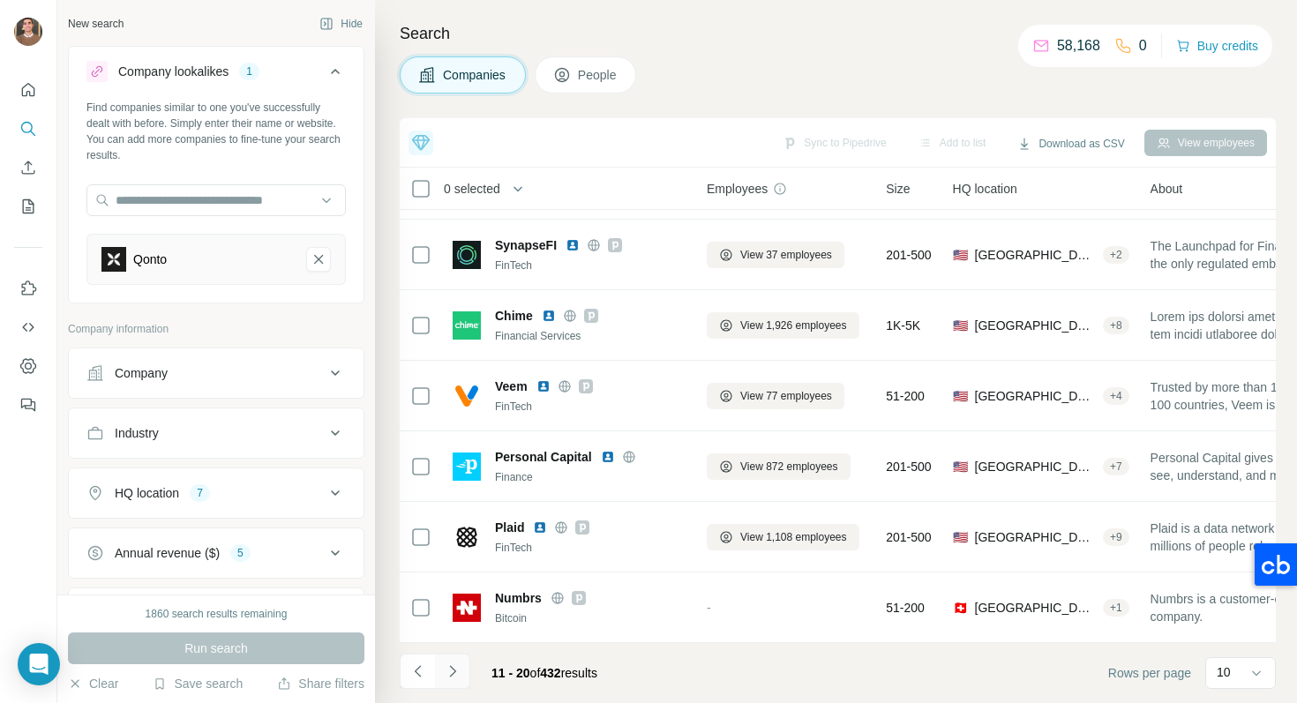
click at [444, 678] on icon "Navigate to next page" at bounding box center [453, 672] width 18 height 18
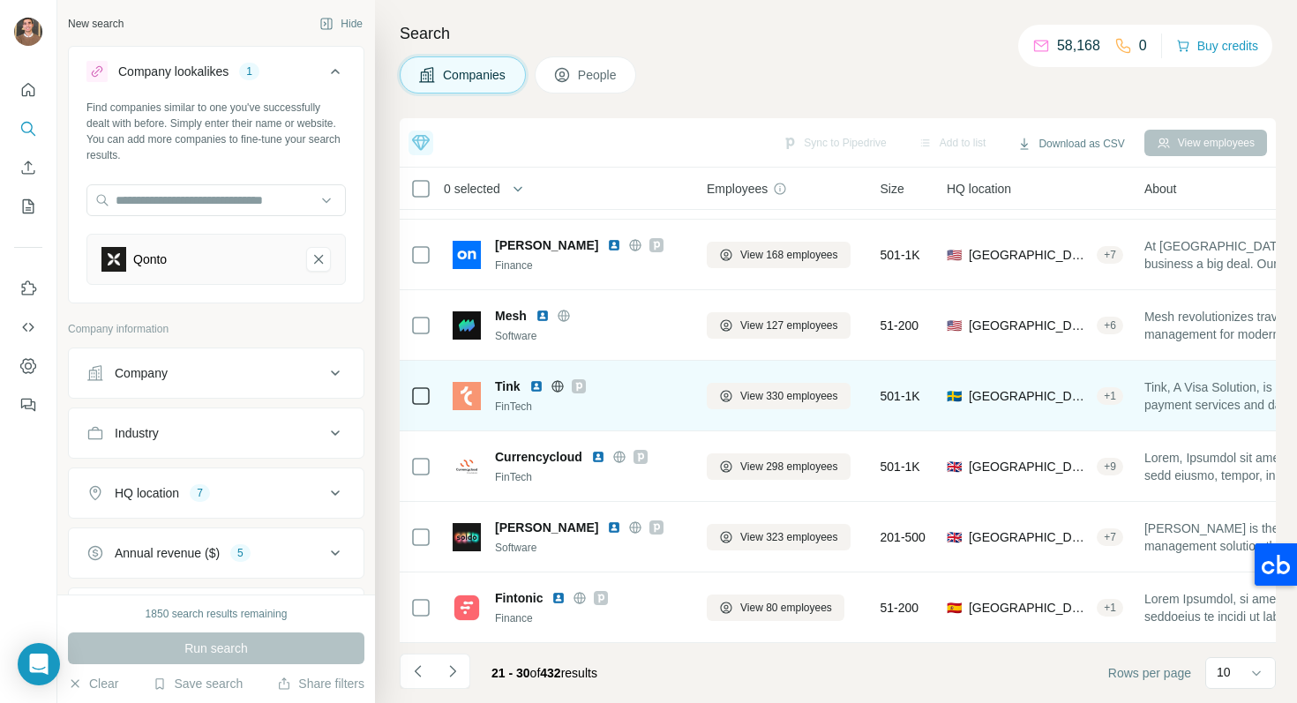
click at [538, 388] on img at bounding box center [536, 386] width 14 height 14
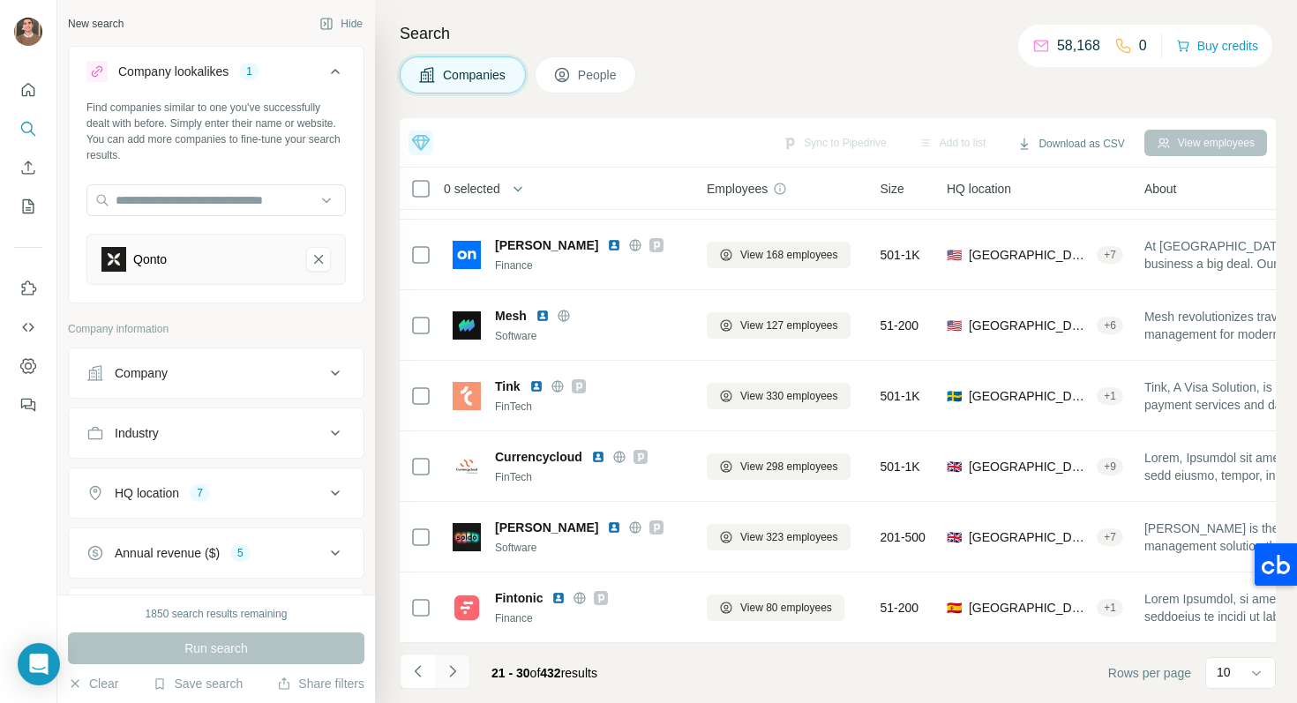
click at [462, 663] on button "Navigate to next page" at bounding box center [452, 671] width 35 height 35
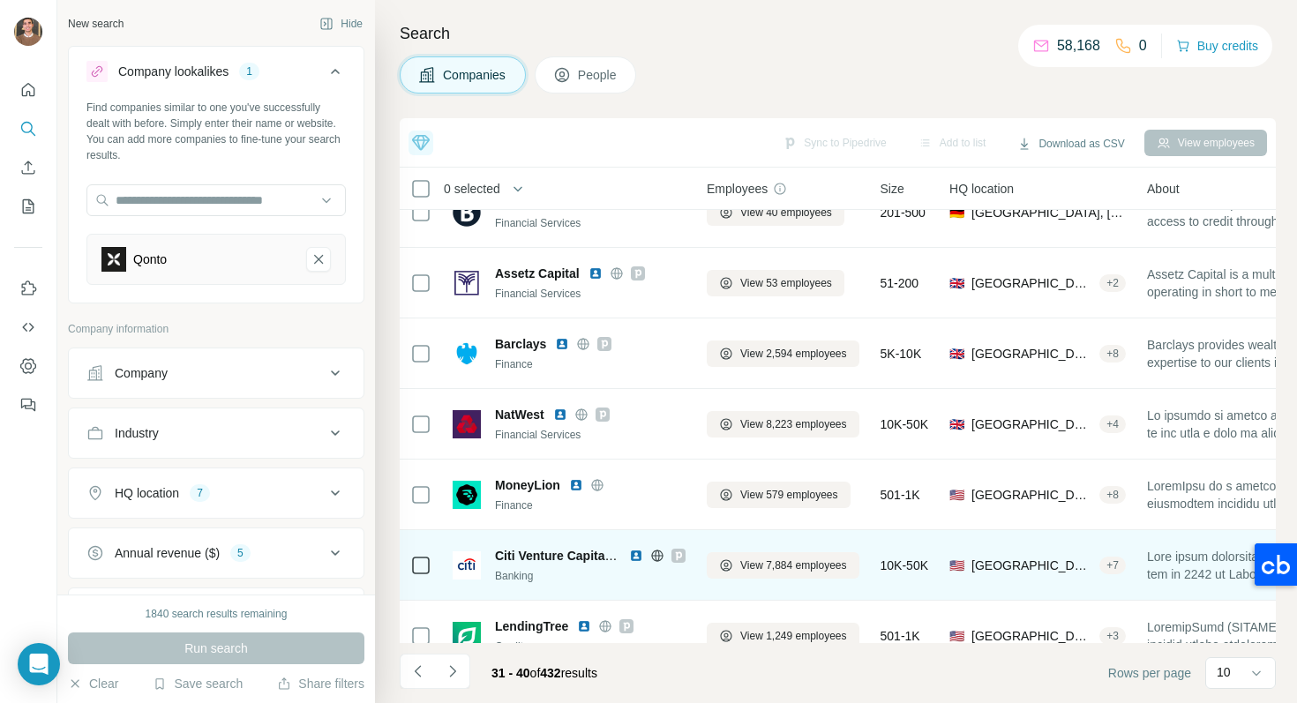
scroll to position [252, 0]
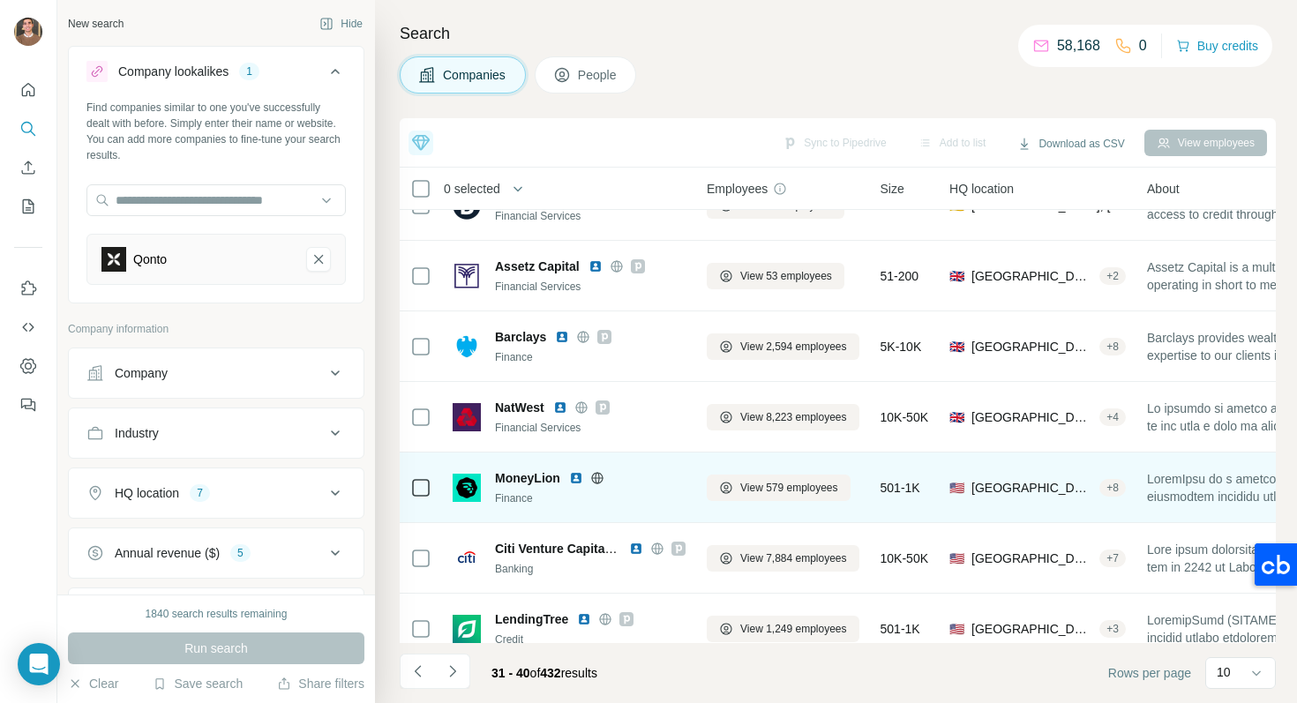
click at [577, 477] on img at bounding box center [576, 478] width 14 height 14
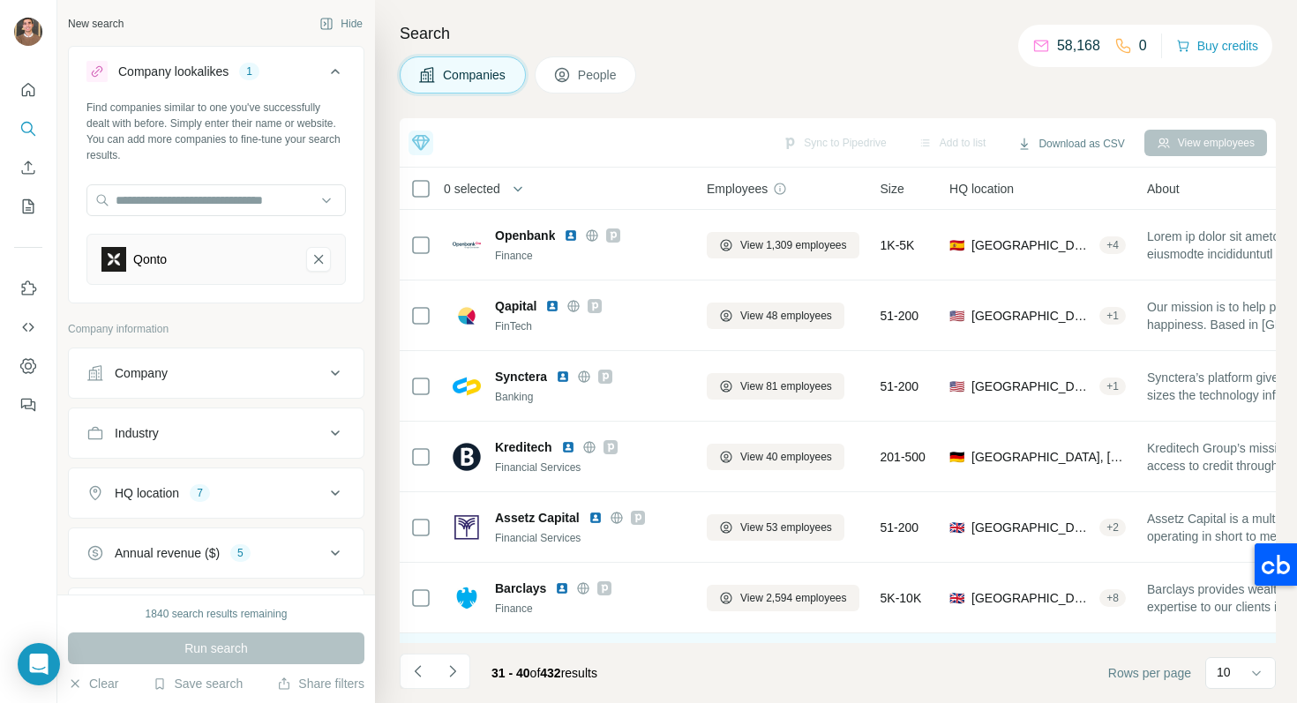
scroll to position [273, 0]
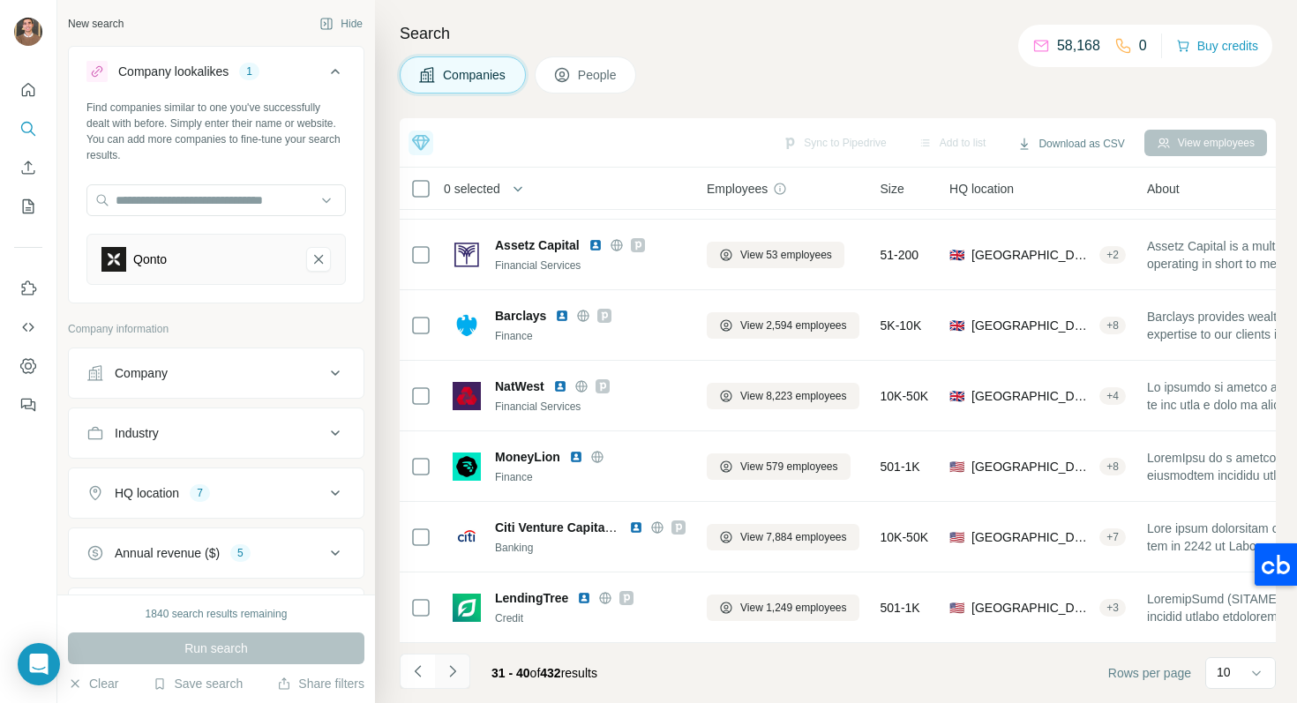
click at [462, 678] on button "Navigate to next page" at bounding box center [452, 671] width 35 height 35
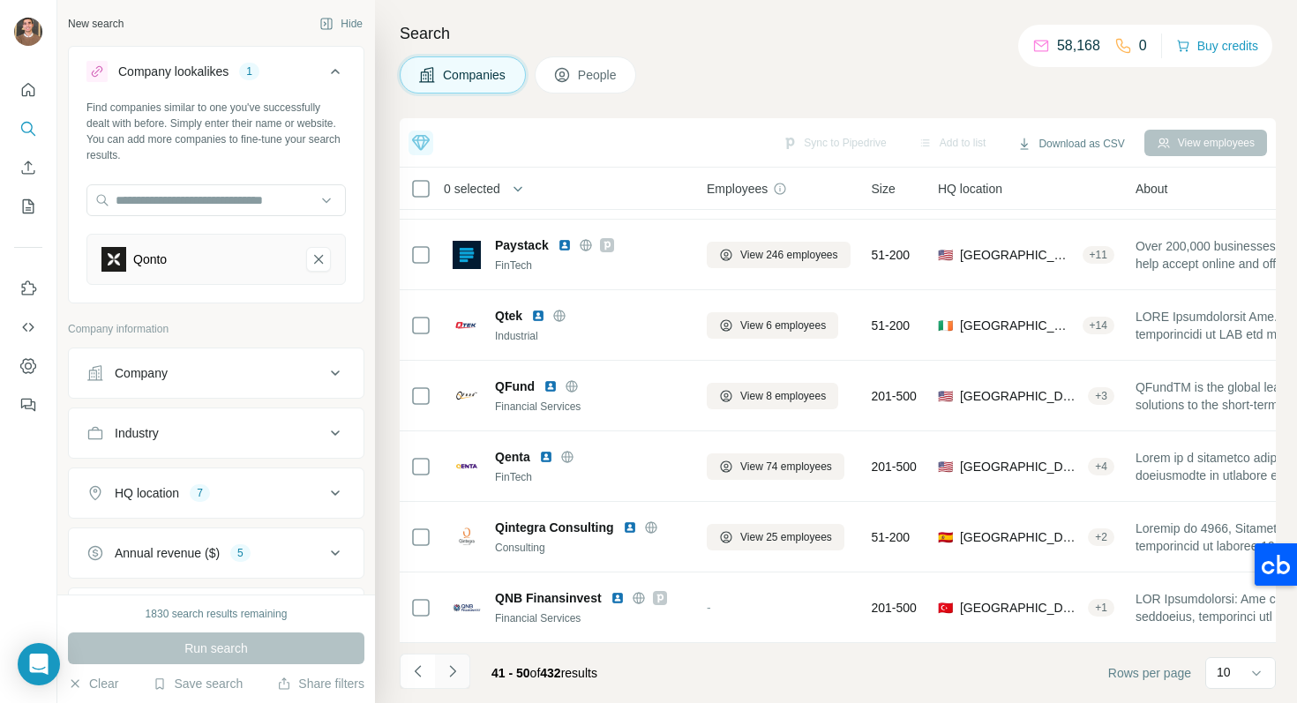
click at [452, 680] on icon "Navigate to next page" at bounding box center [453, 672] width 18 height 18
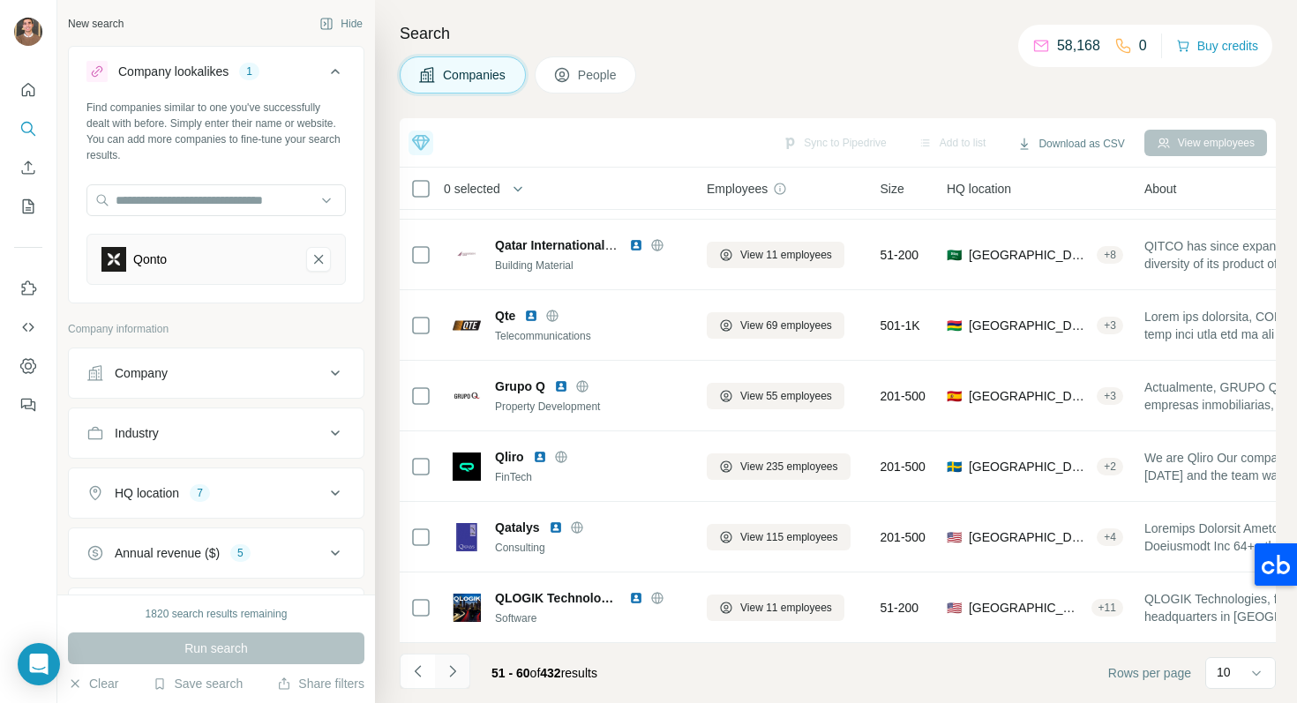
click at [458, 678] on icon "Navigate to next page" at bounding box center [453, 672] width 18 height 18
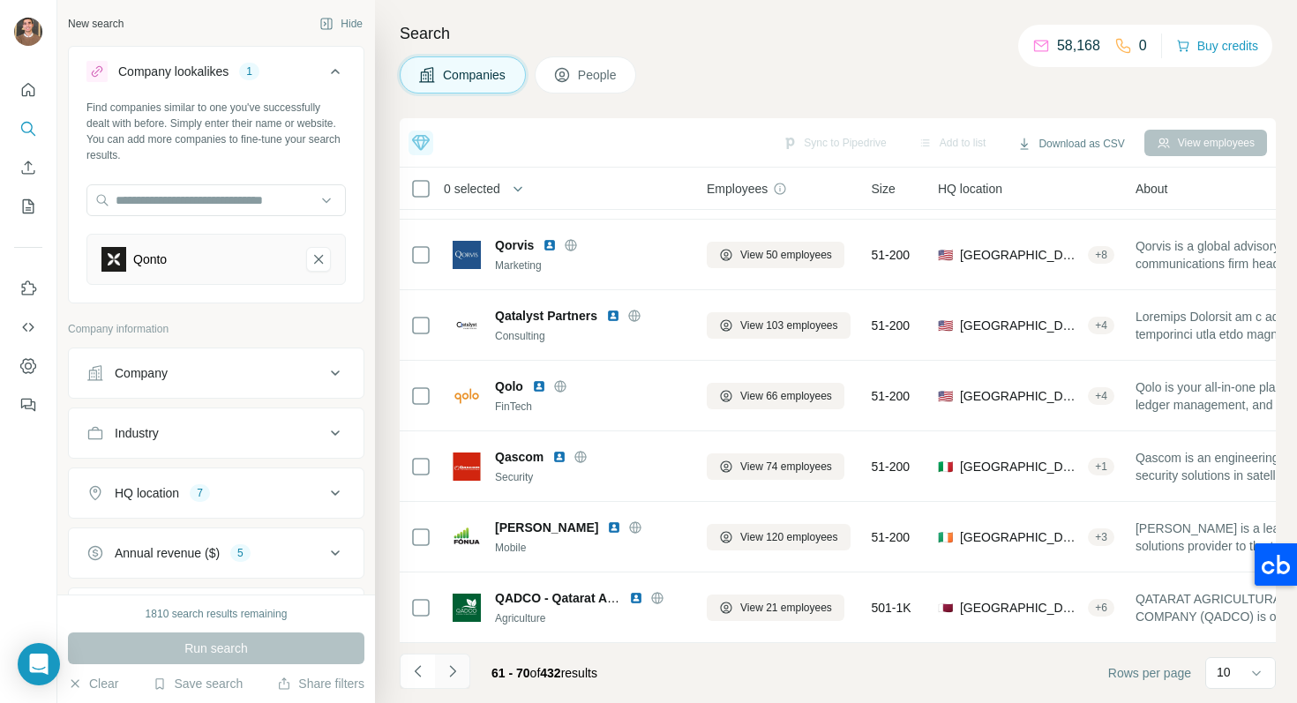
click at [458, 666] on icon "Navigate to next page" at bounding box center [453, 672] width 18 height 18
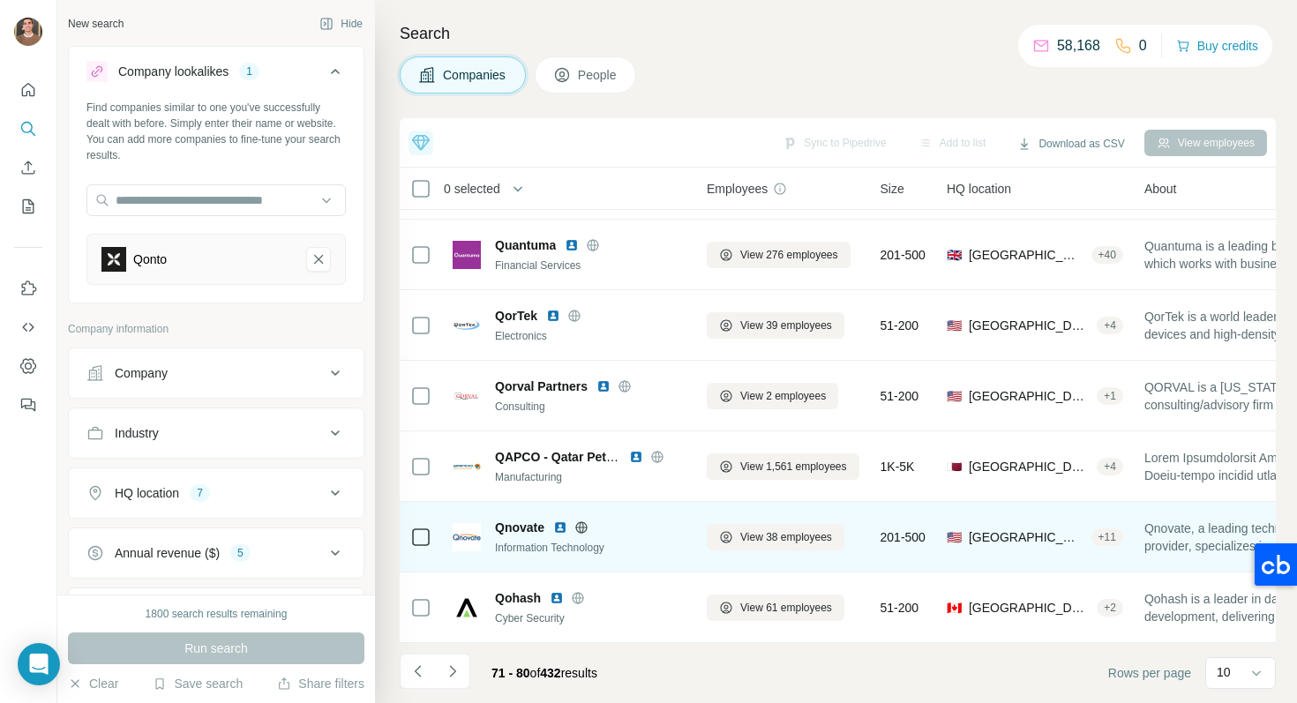
scroll to position [0, 0]
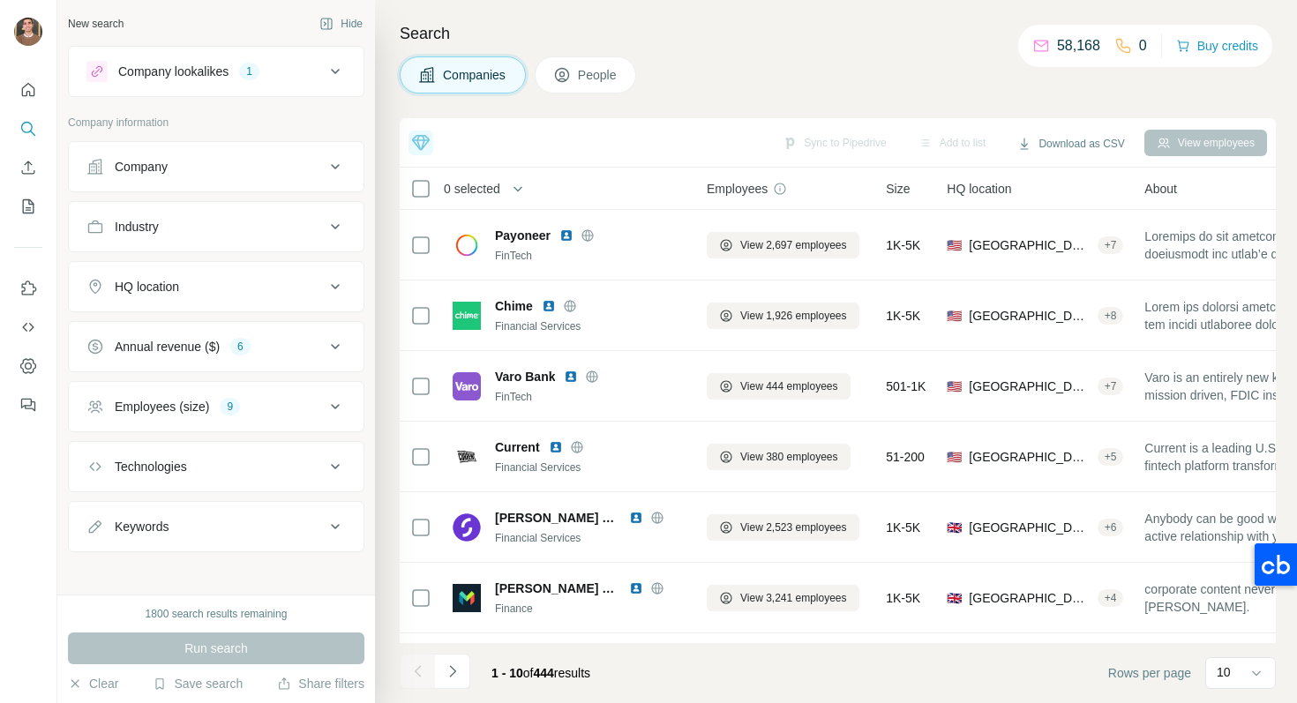
click at [333, 56] on button "Company lookalikes 1" at bounding box center [216, 71] width 295 height 42
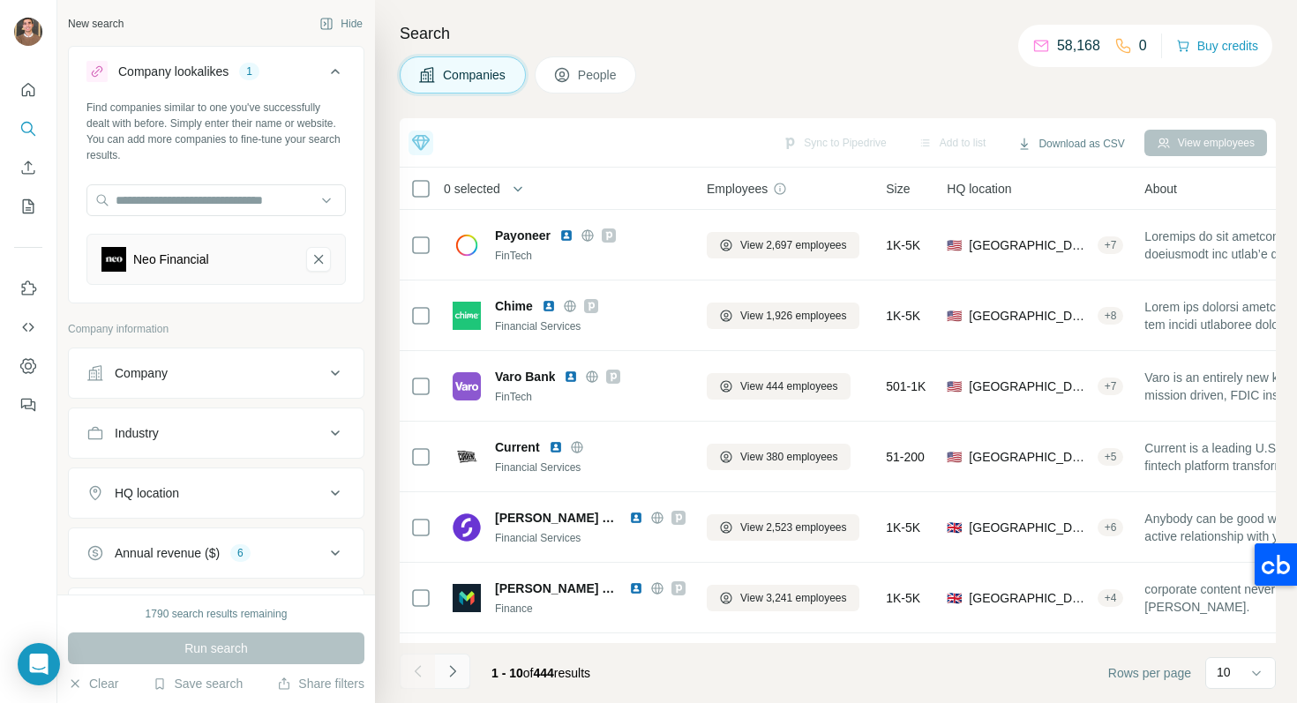
click at [462, 666] on button "Navigate to next page" at bounding box center [452, 671] width 35 height 35
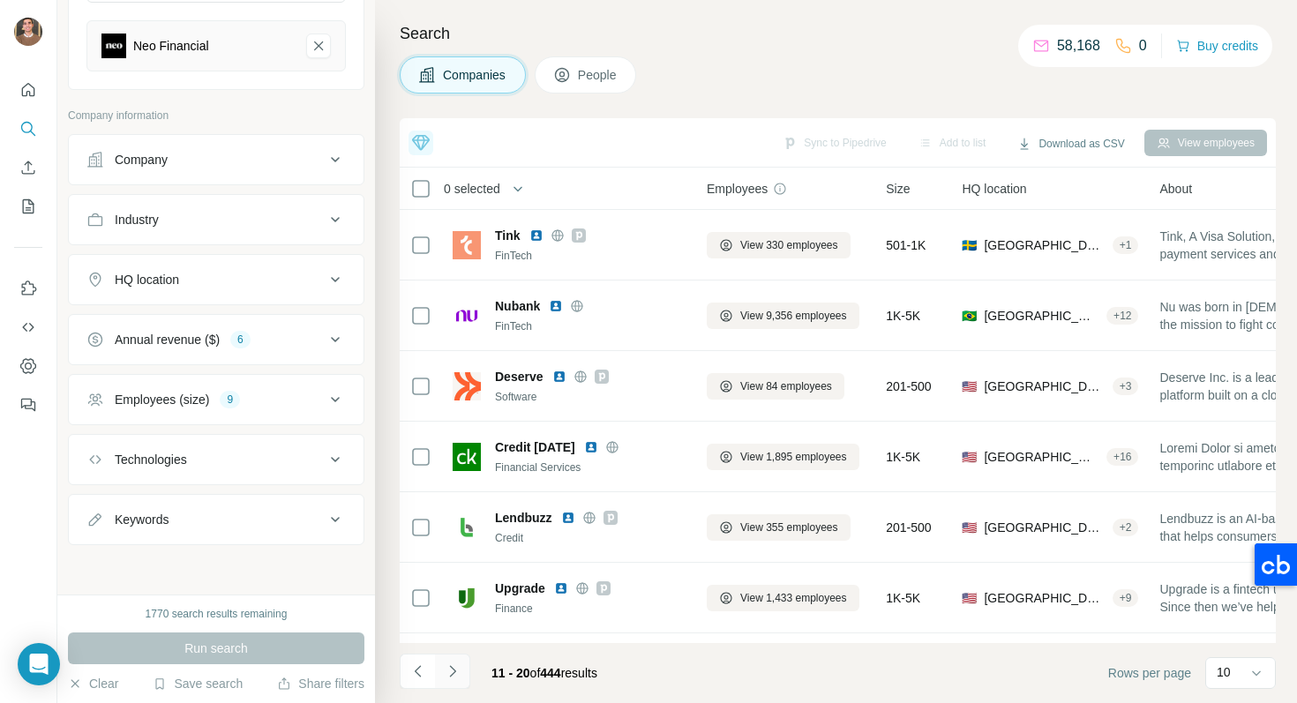
click at [454, 658] on button "Navigate to next page" at bounding box center [452, 671] width 35 height 35
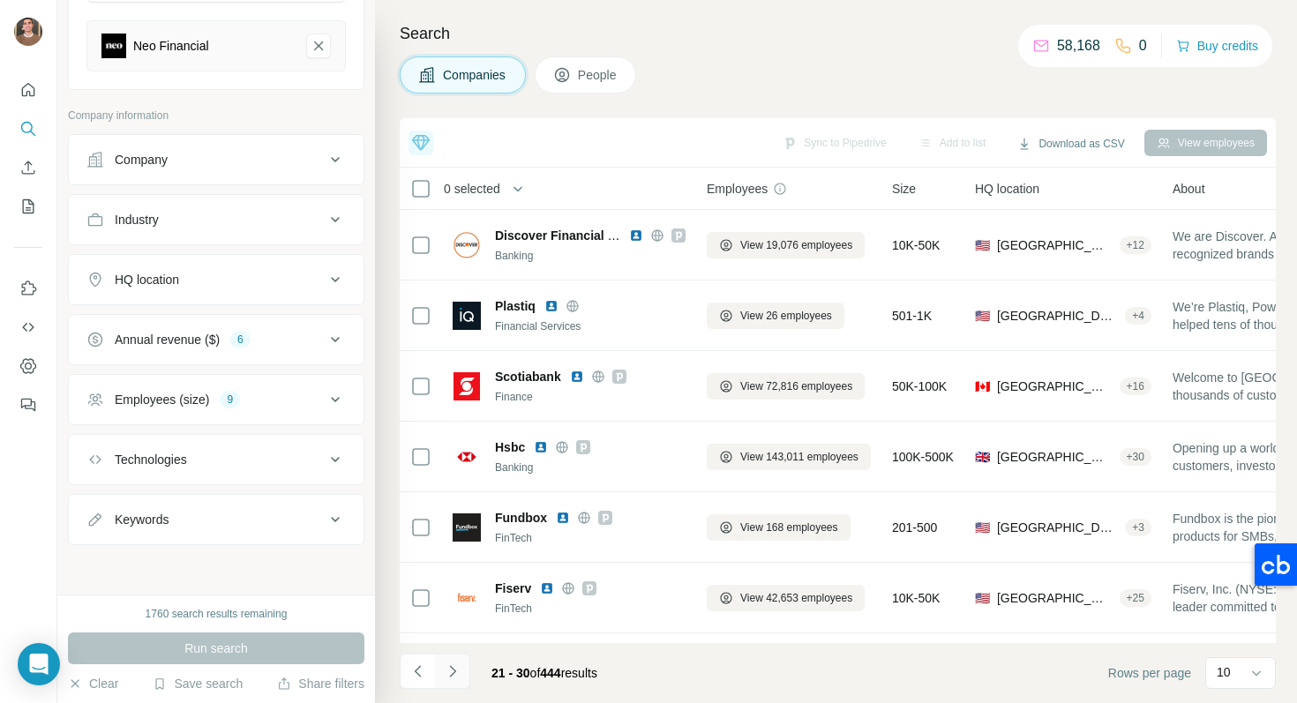
click at [451, 670] on icon "Navigate to next page" at bounding box center [453, 672] width 18 height 18
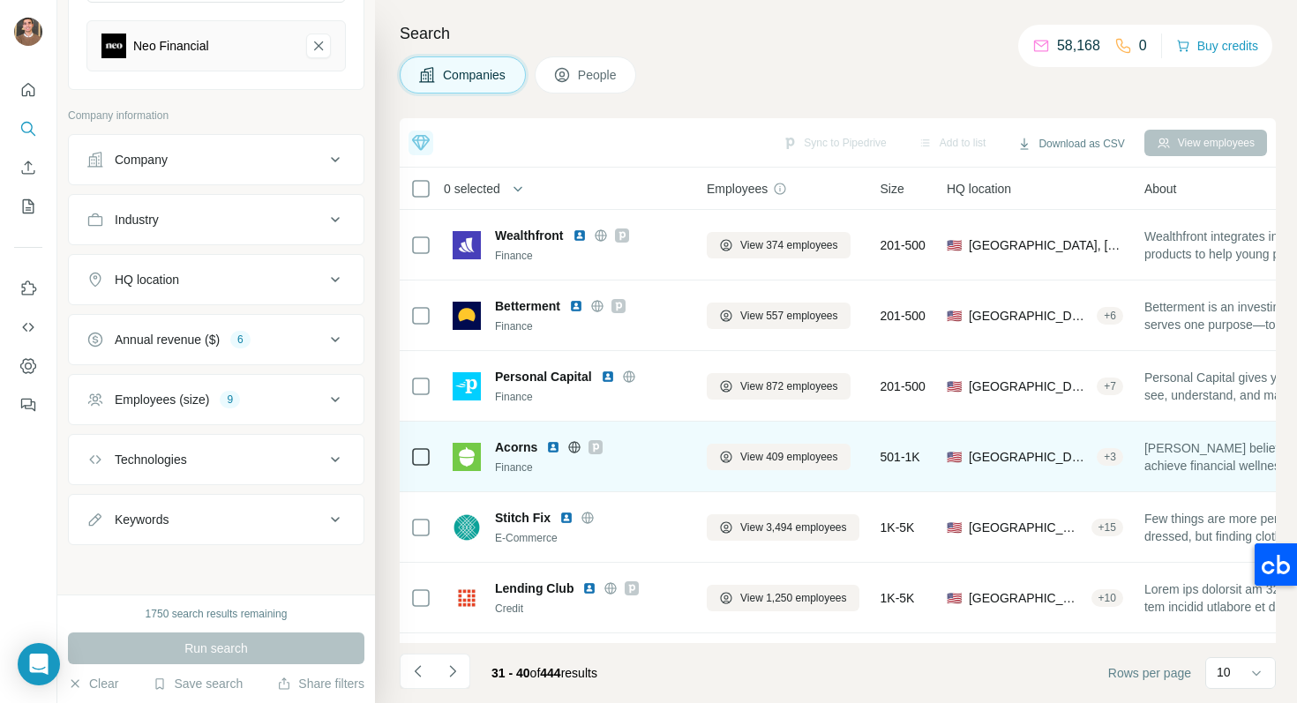
click at [551, 448] on img at bounding box center [553, 447] width 14 height 14
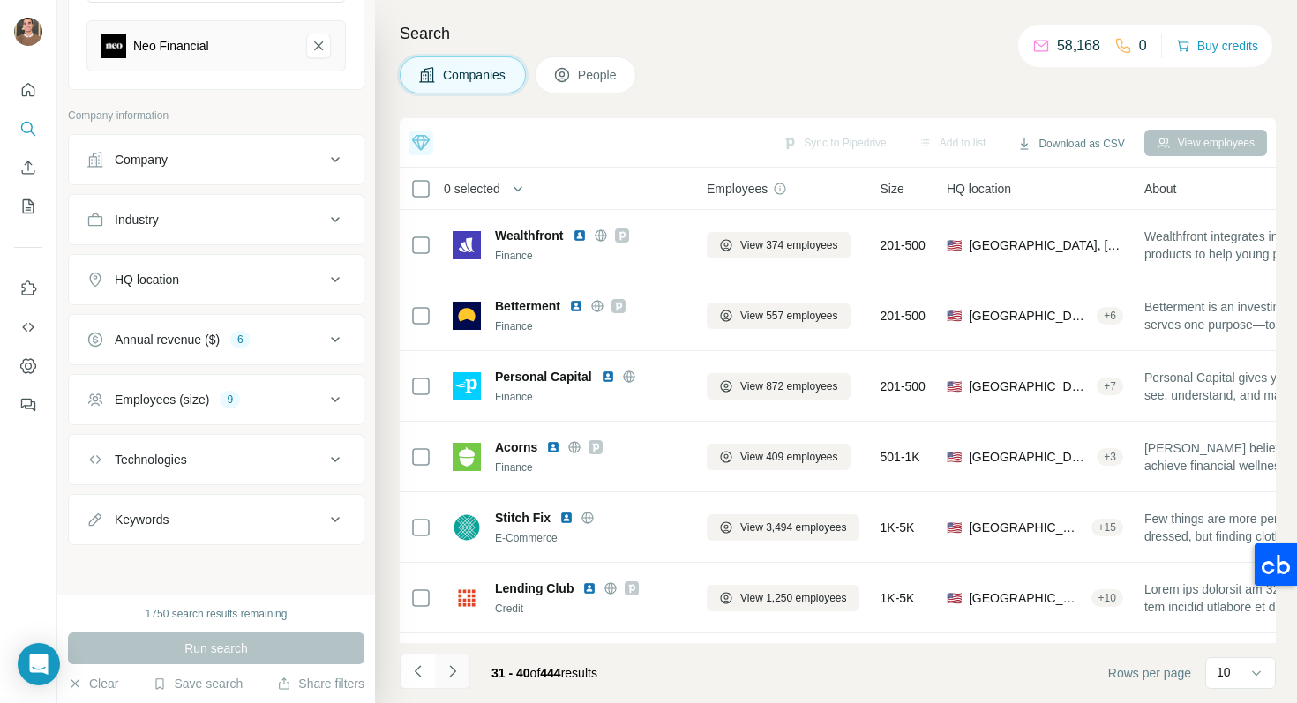
click at [460, 682] on button "Navigate to next page" at bounding box center [452, 671] width 35 height 35
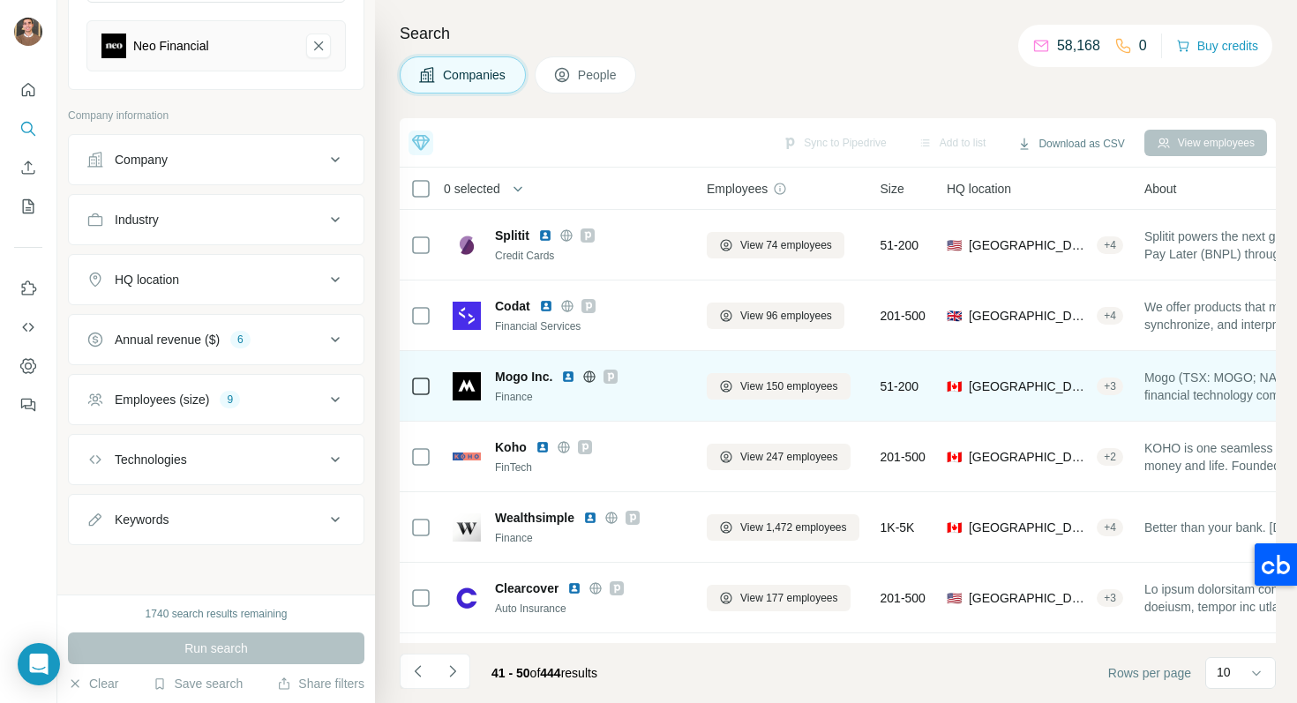
click at [571, 376] on img at bounding box center [568, 377] width 14 height 14
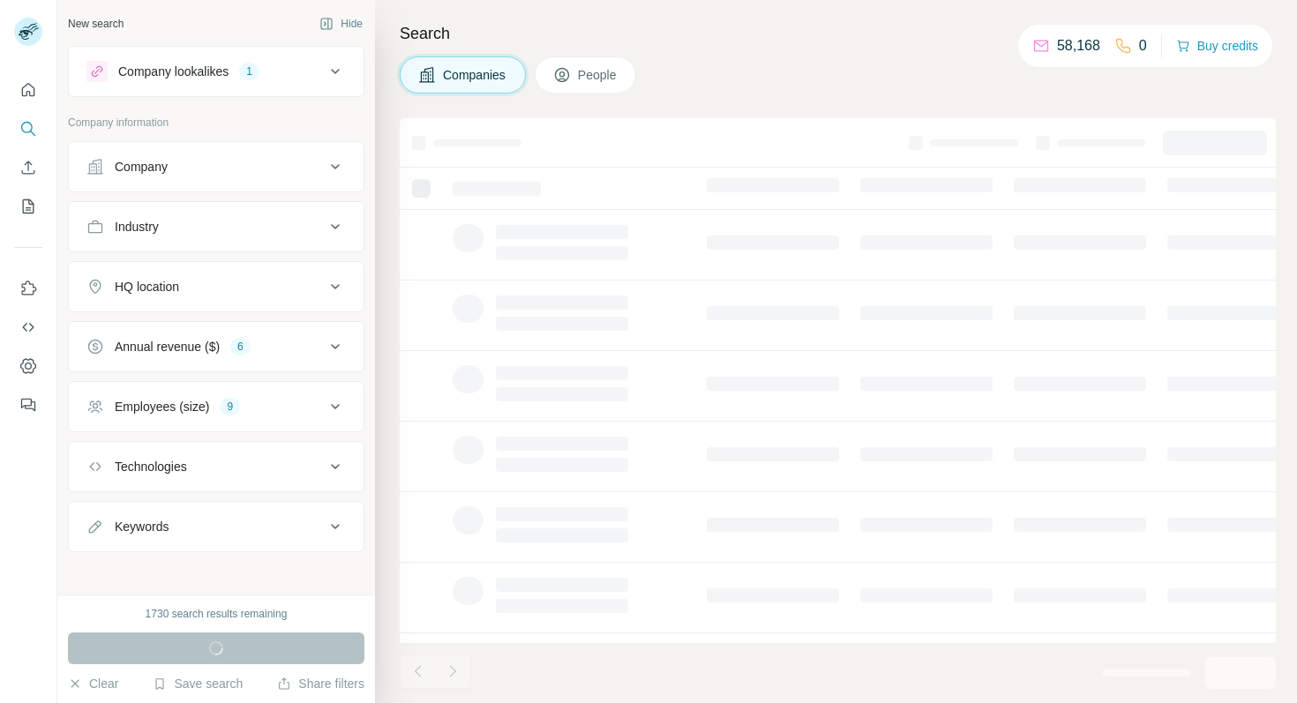
click at [332, 76] on icon at bounding box center [335, 71] width 21 height 21
click at [332, 79] on icon at bounding box center [335, 71] width 21 height 21
click at [337, 68] on icon at bounding box center [335, 71] width 21 height 21
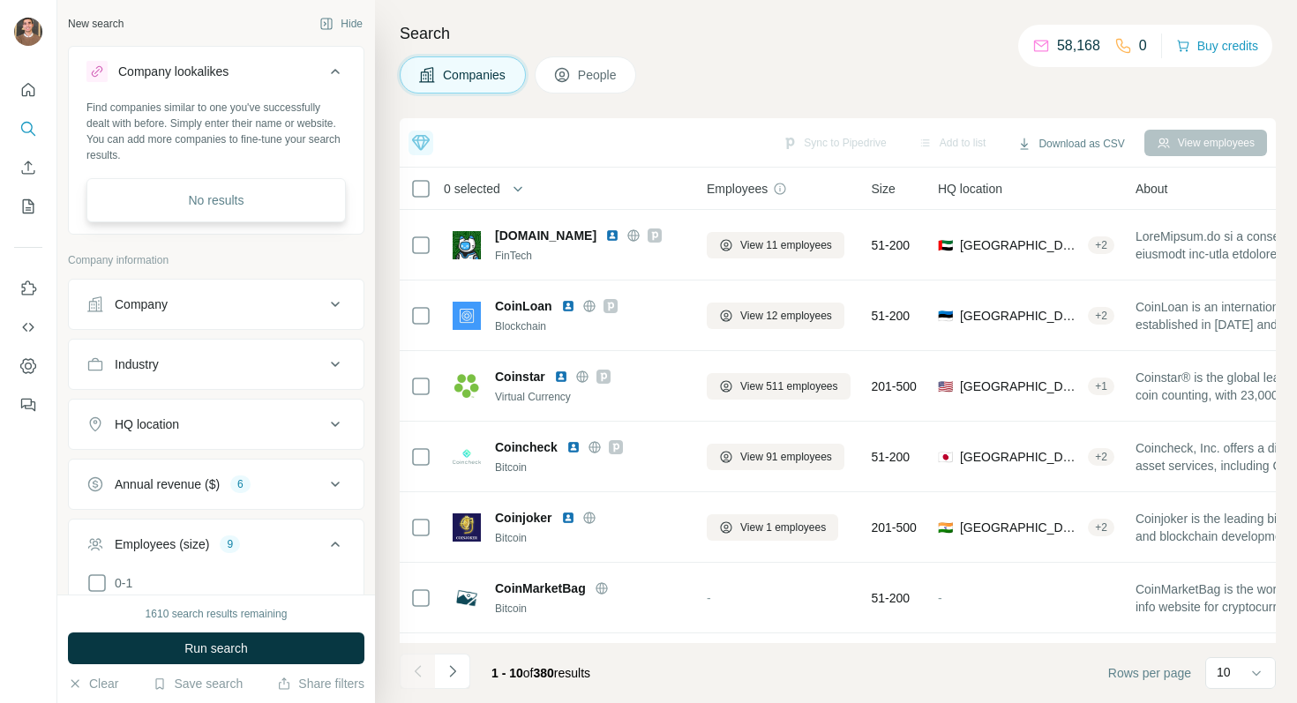
scroll to position [41, 0]
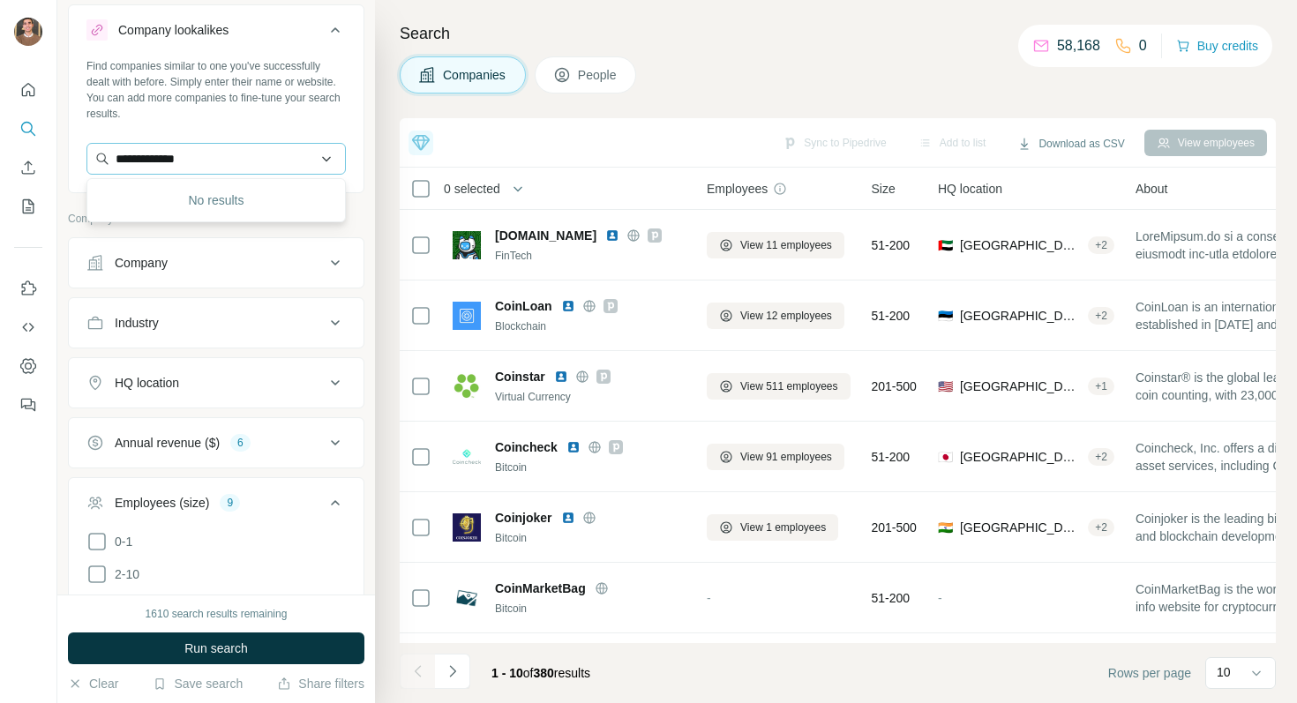
type input "**********"
click at [199, 195] on div "No results" at bounding box center [216, 200] width 251 height 35
click at [214, 167] on input "text" at bounding box center [215, 159] width 259 height 32
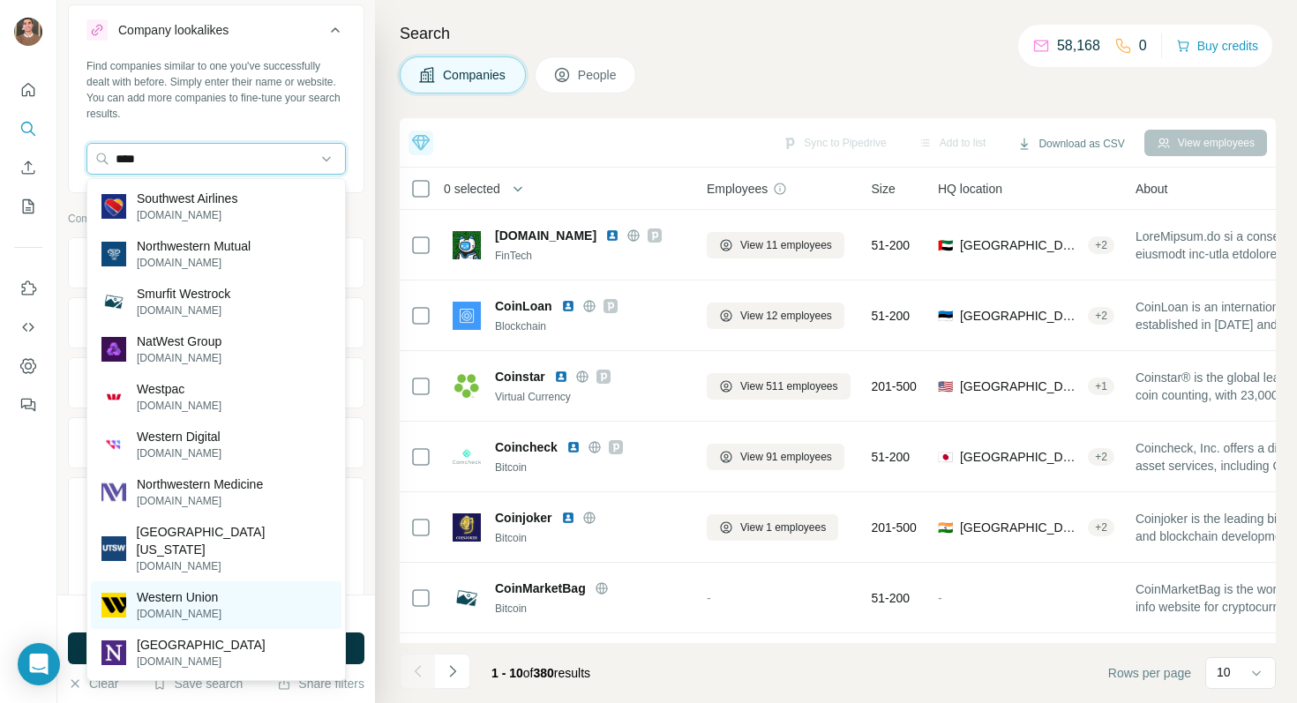
type input "****"
click at [212, 604] on p "Western Union" at bounding box center [179, 598] width 85 height 18
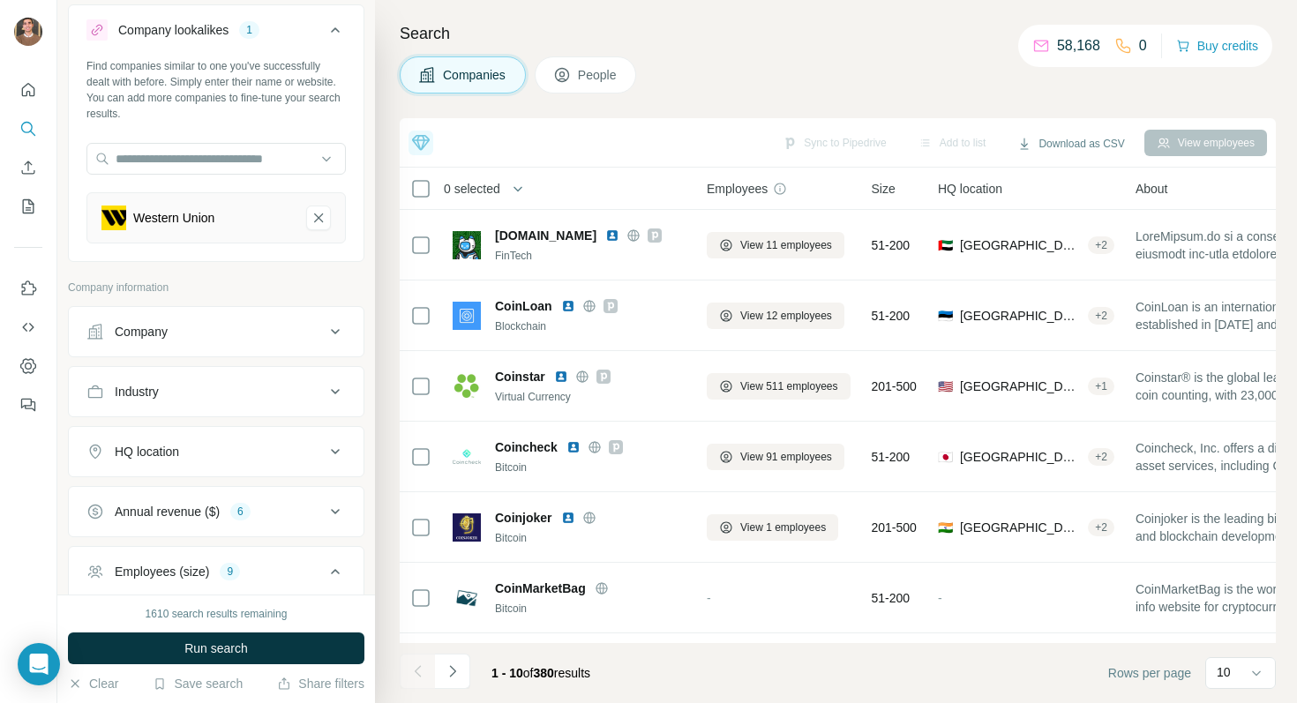
click at [223, 444] on div "HQ location" at bounding box center [205, 452] width 238 height 18
click at [220, 480] on input "text" at bounding box center [215, 496] width 259 height 32
click at [221, 492] on input "text" at bounding box center [215, 496] width 259 height 32
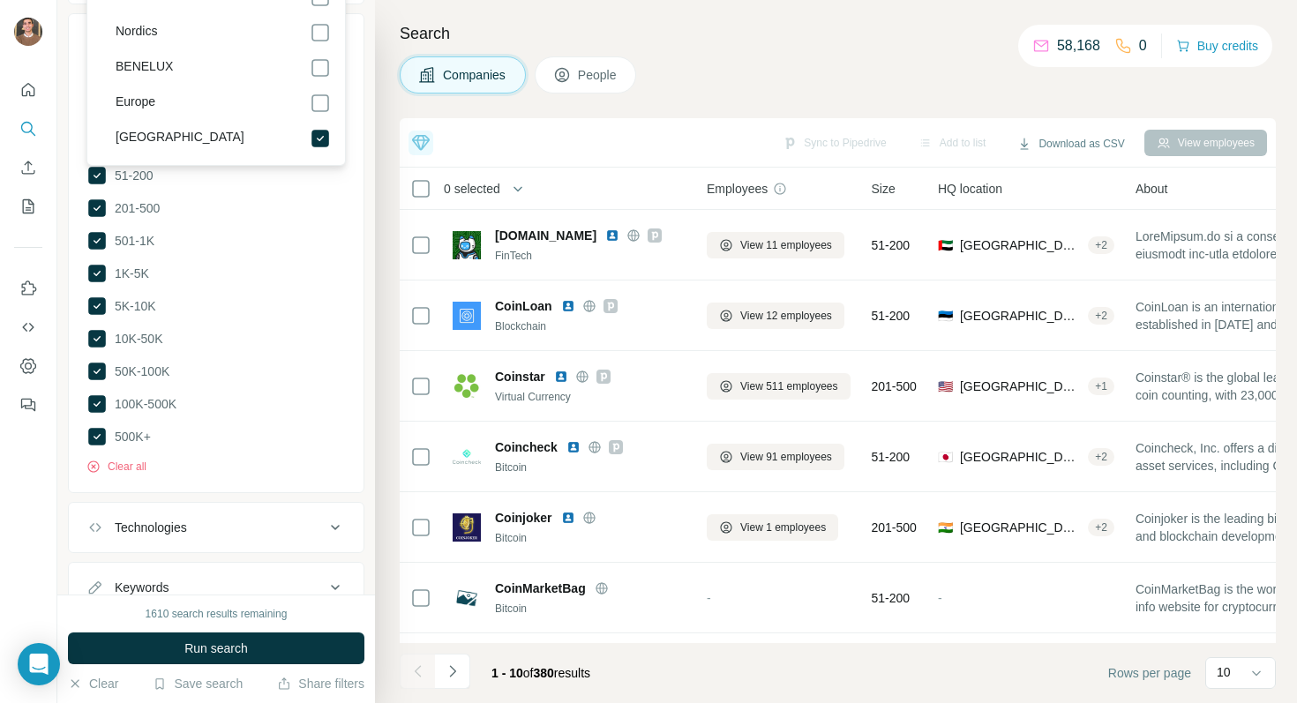
scroll to position [753, 0]
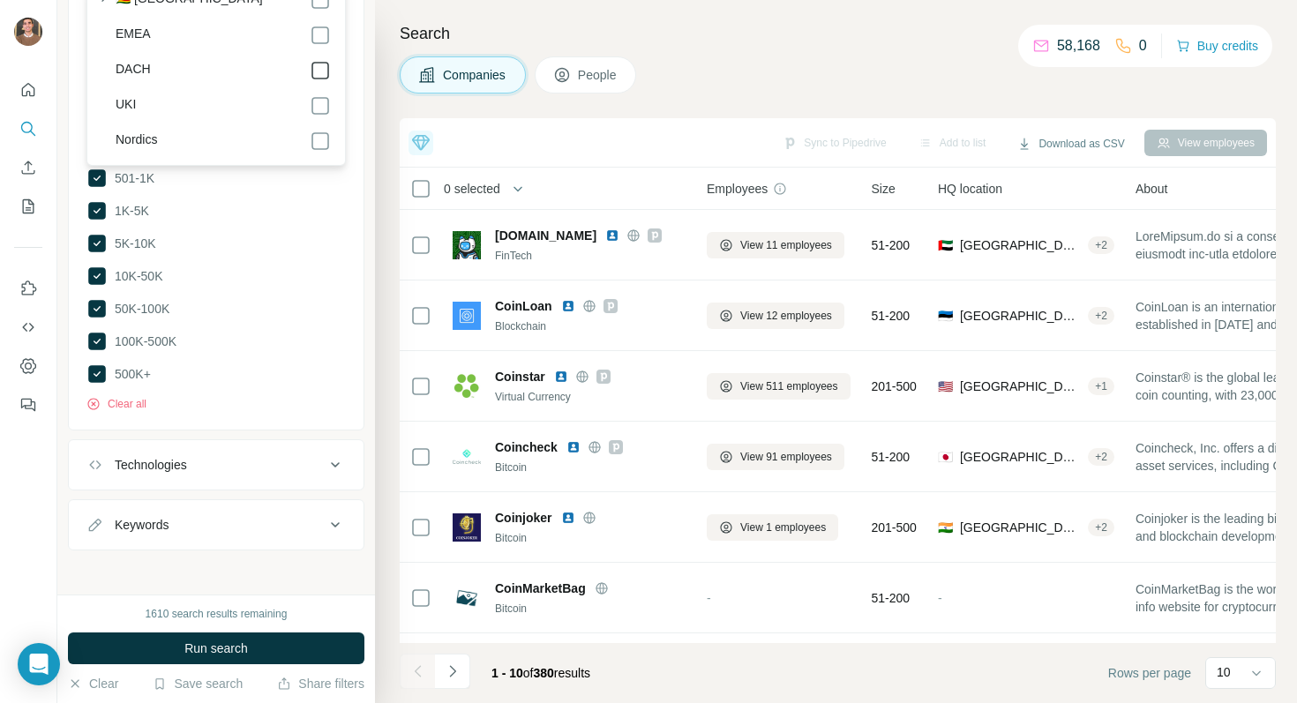
scroll to position [9455, 0]
click at [314, 116] on icon at bounding box center [320, 126] width 21 height 21
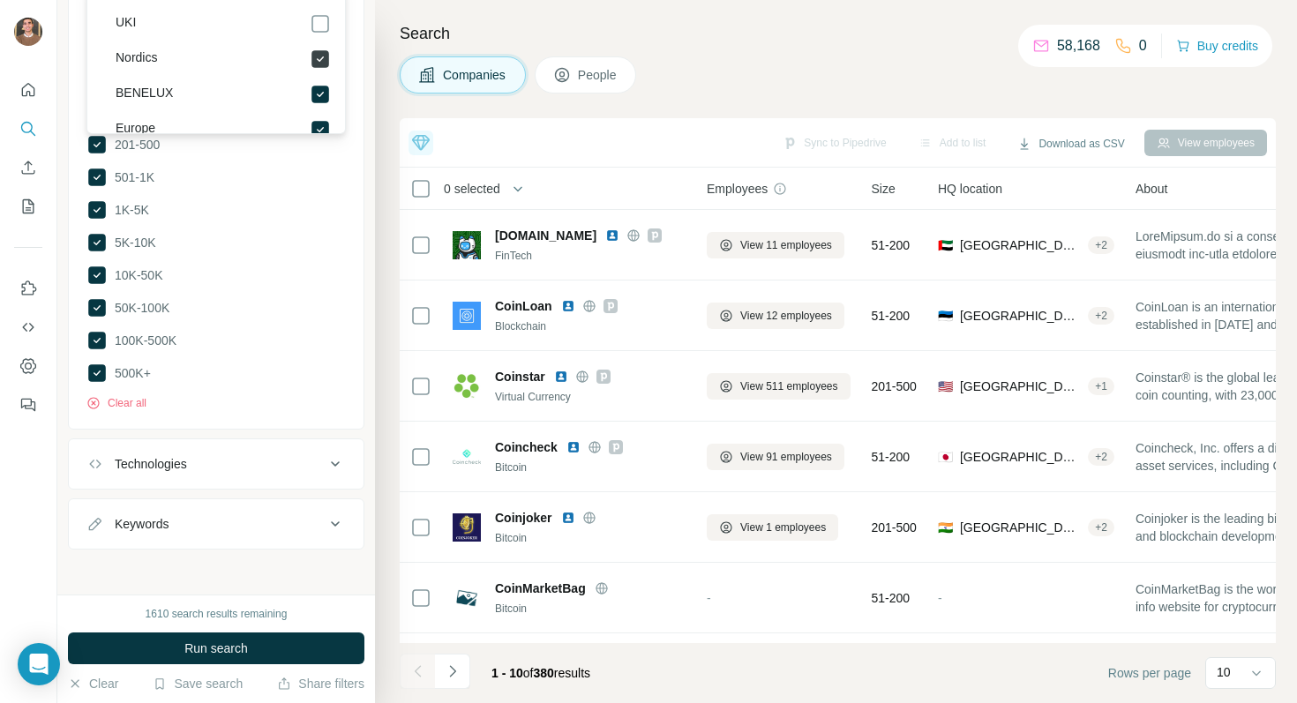
scroll to position [9393, 0]
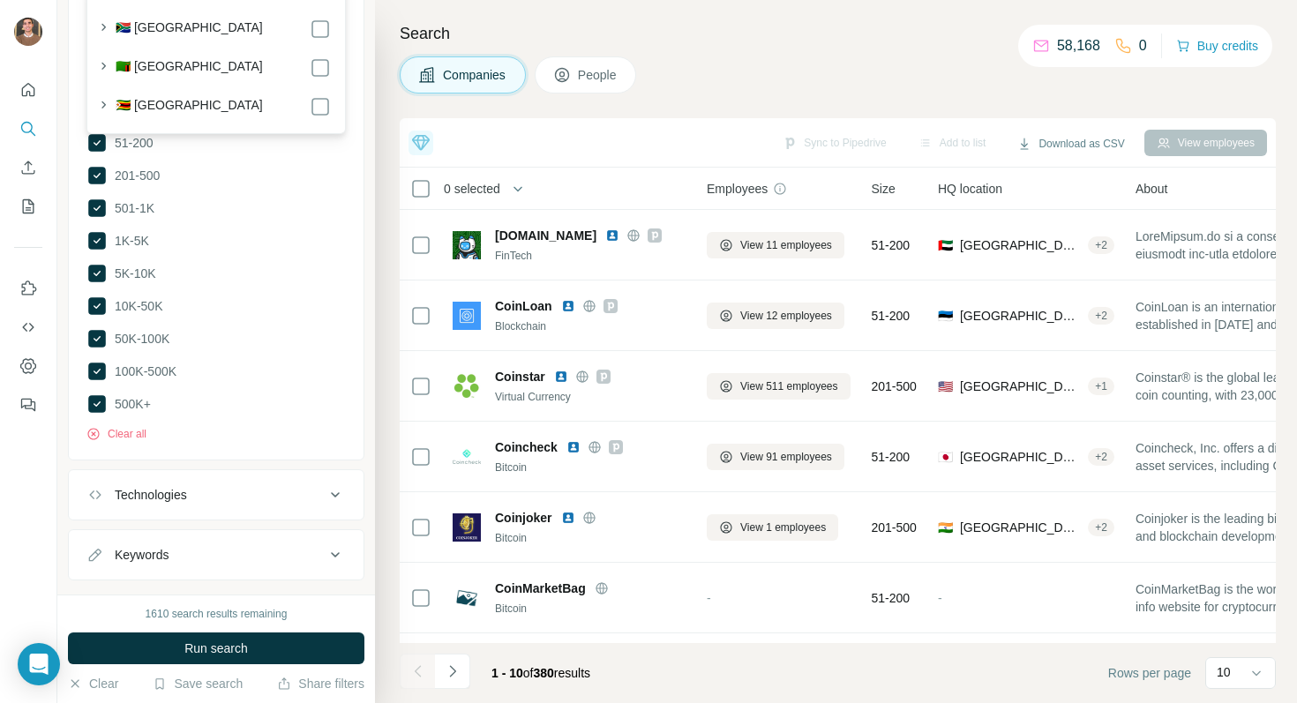
scroll to position [9268, 0]
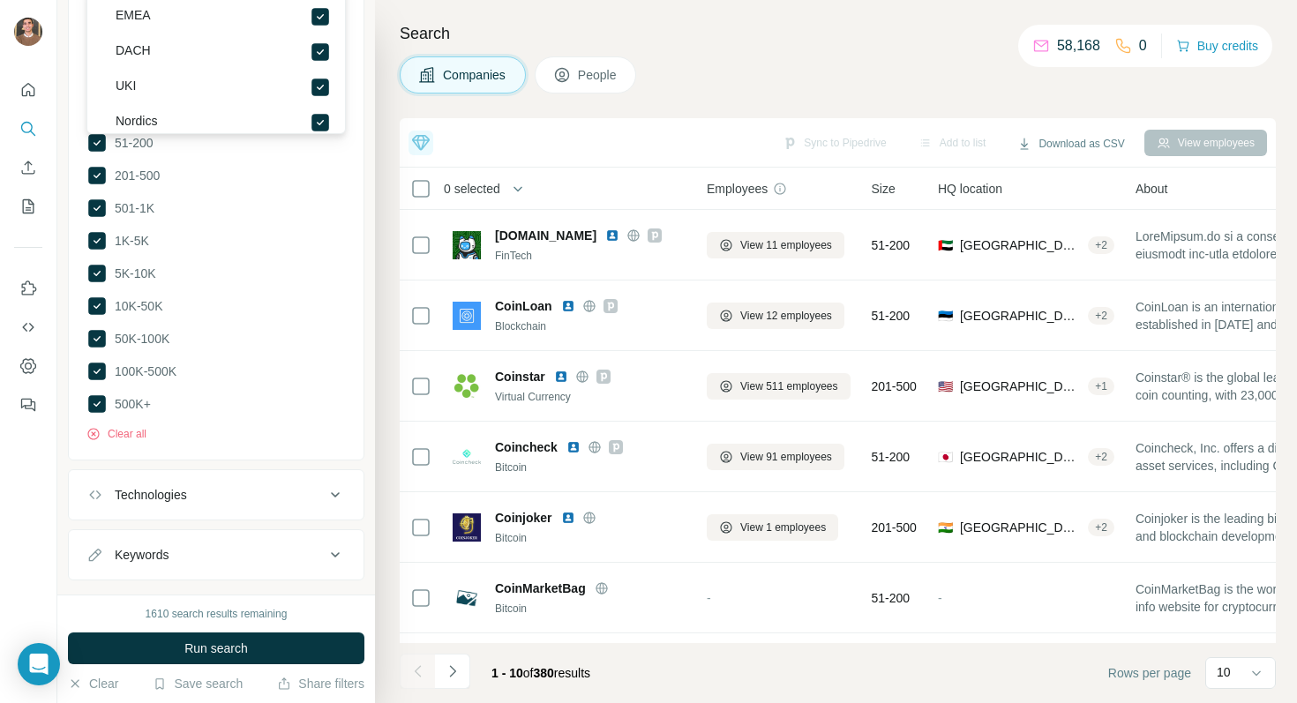
scroll to position [9513, 0]
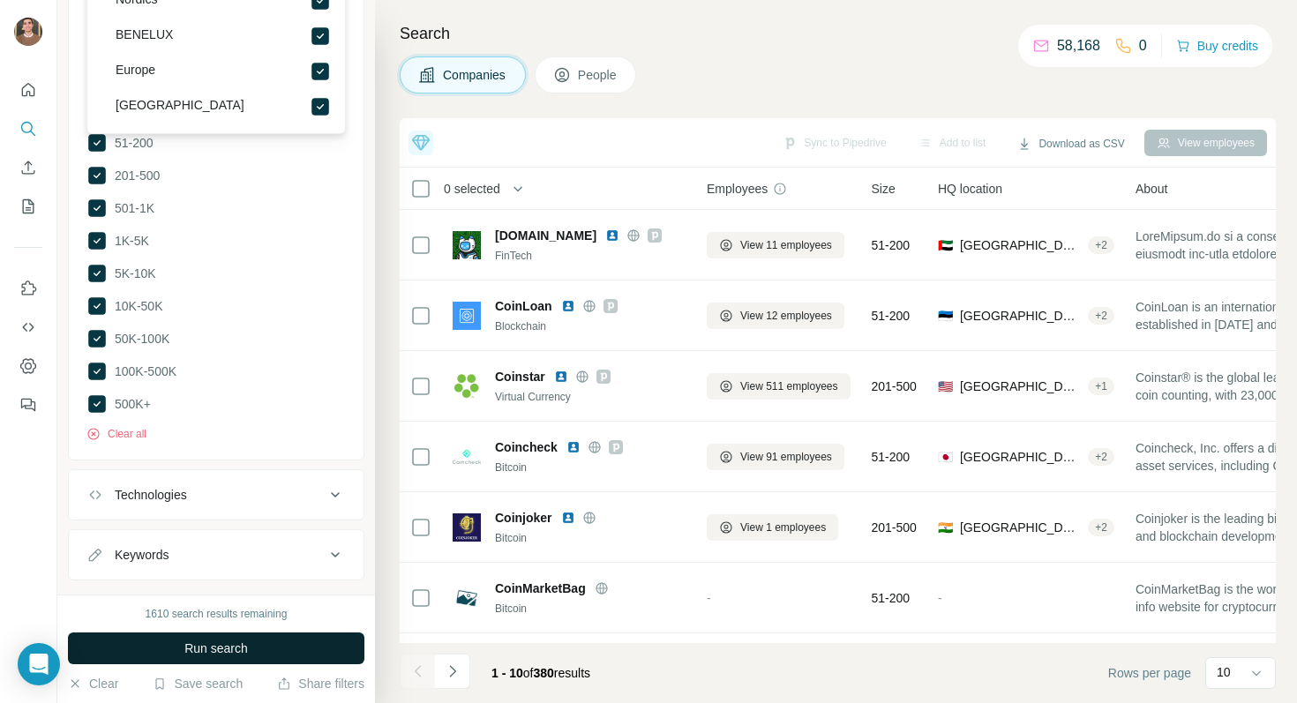
click at [252, 652] on button "Run search" at bounding box center [216, 649] width 297 height 32
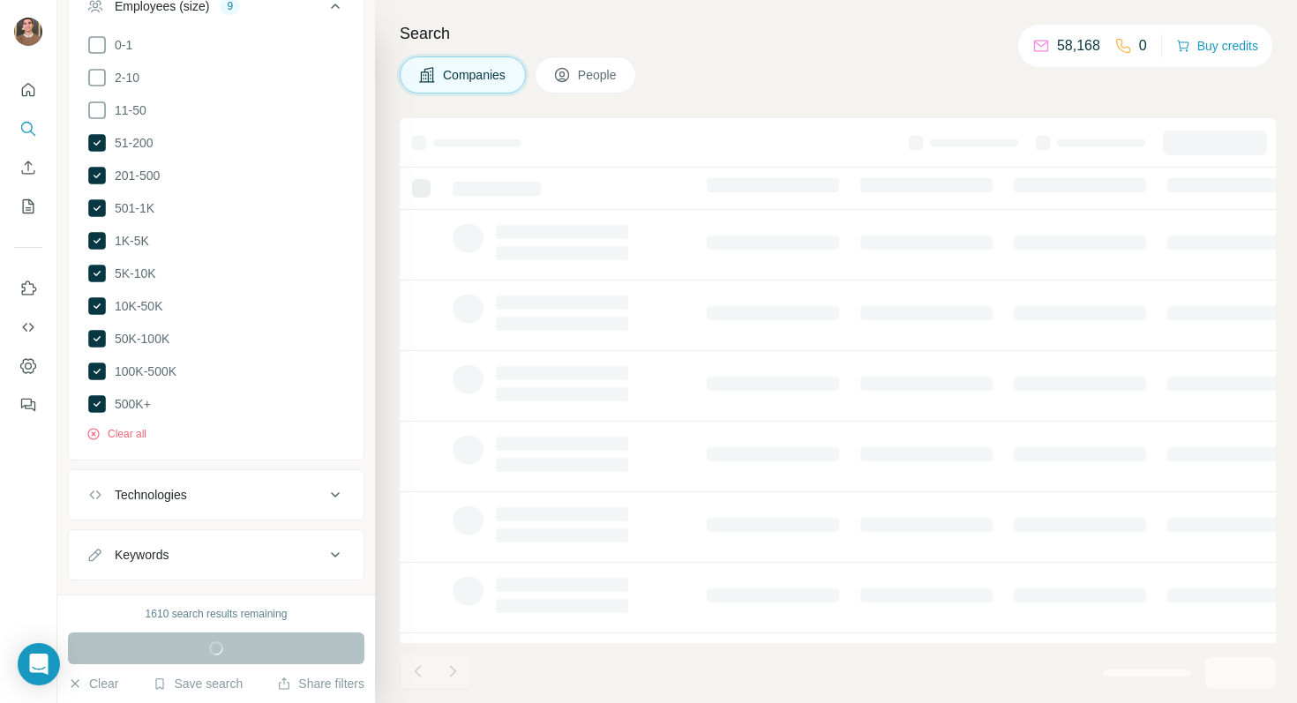
click at [265, 562] on div "New search Hide Company lookalikes 1 Find companies similar to one you've succe…" at bounding box center [216, 297] width 318 height 595
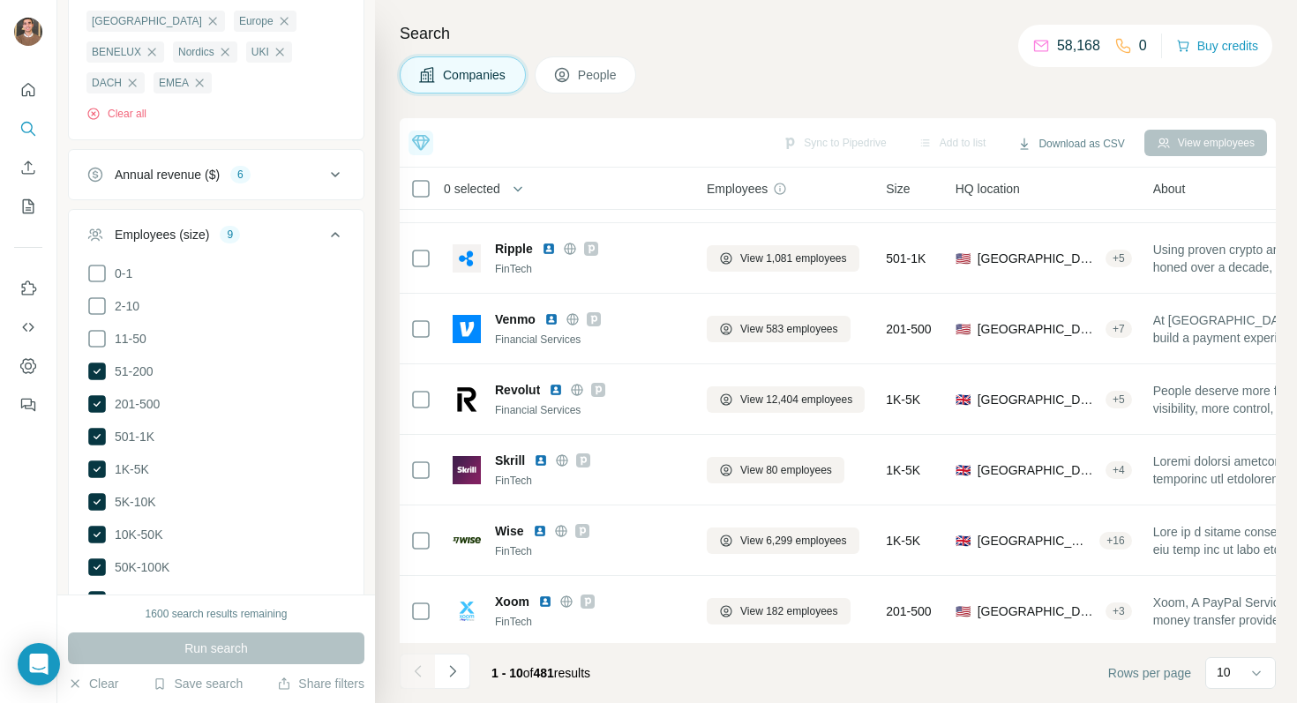
scroll to position [273, 0]
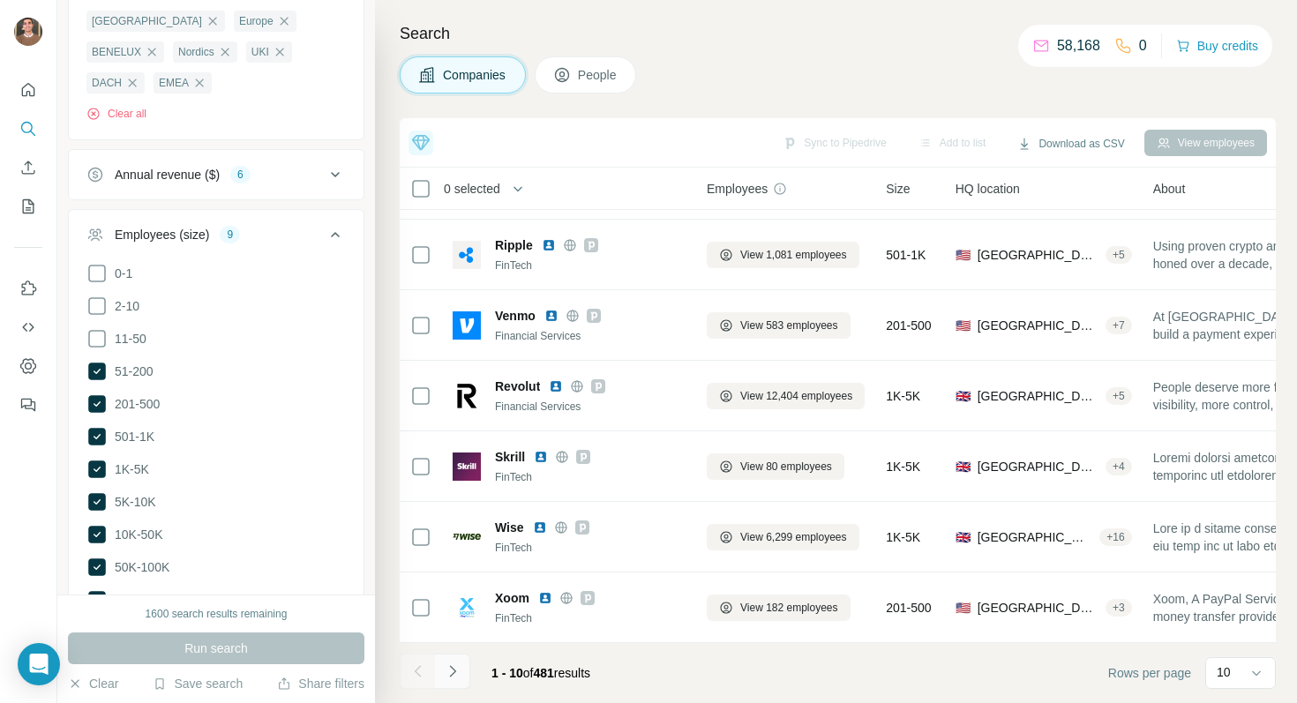
click at [455, 672] on icon "Navigate to next page" at bounding box center [453, 672] width 18 height 18
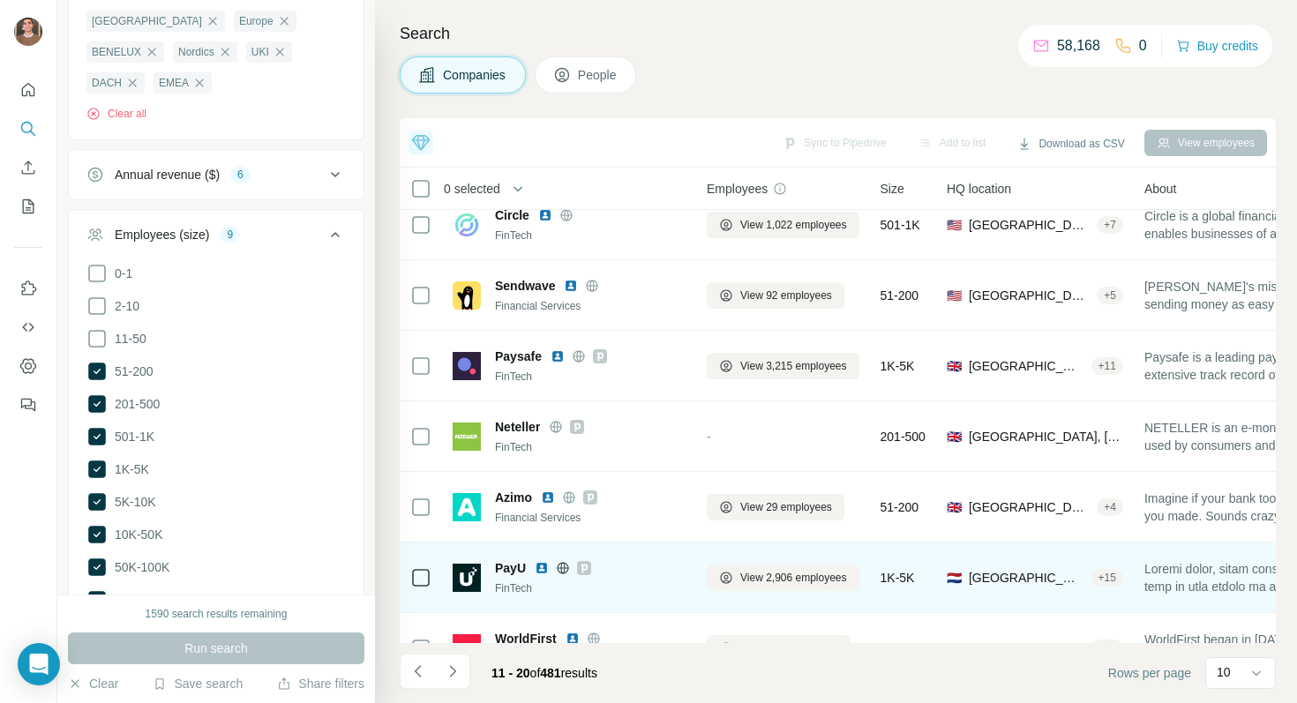
scroll to position [244, 0]
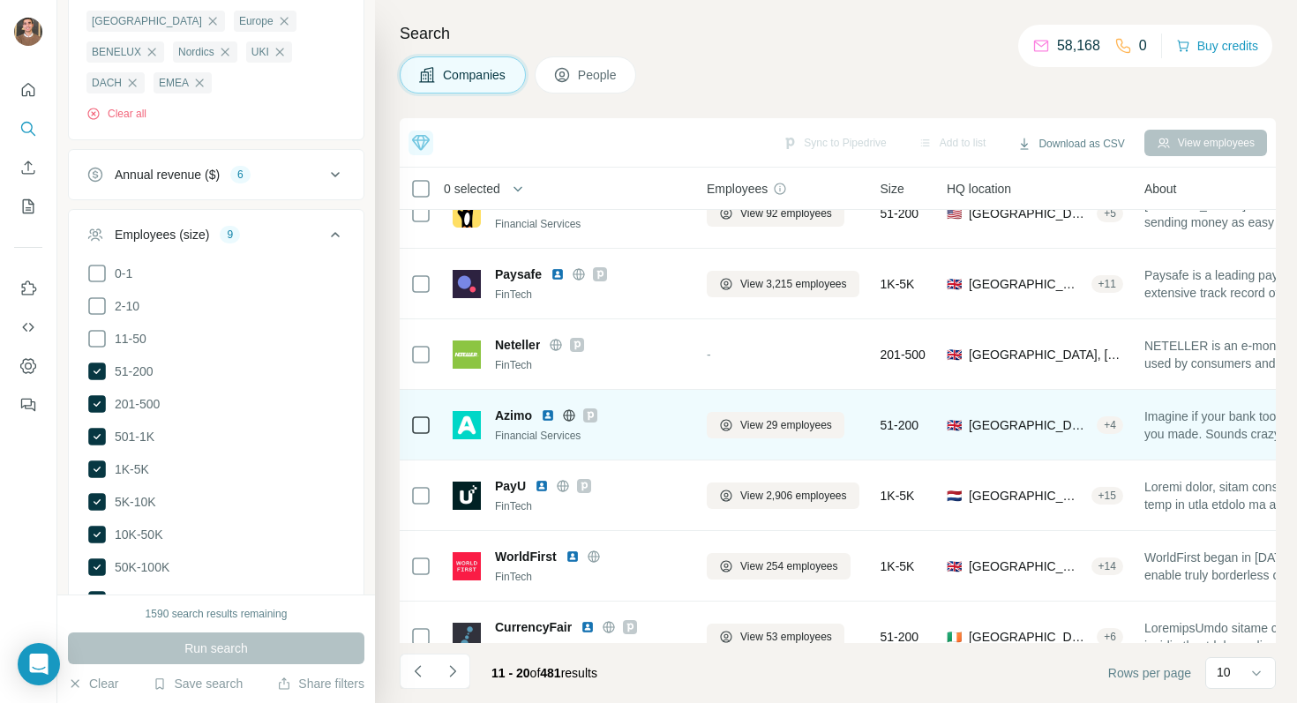
click at [546, 410] on img at bounding box center [548, 416] width 14 height 14
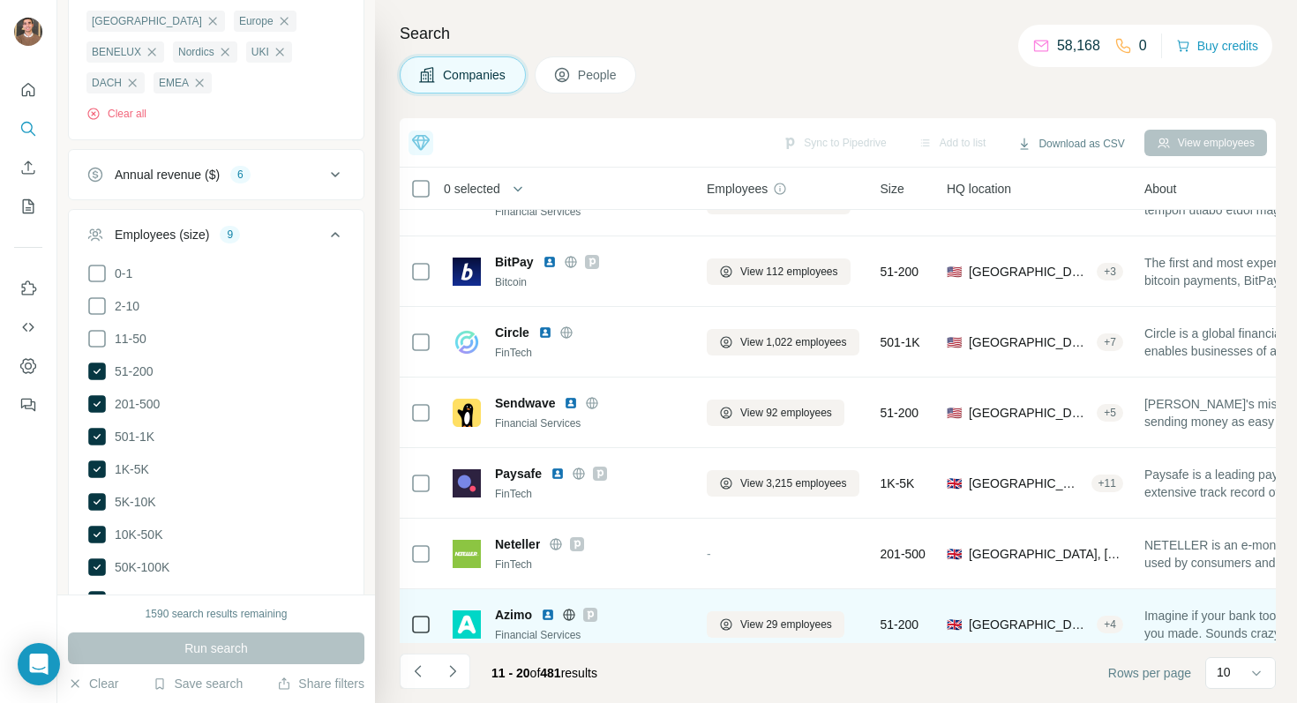
scroll to position [0, 0]
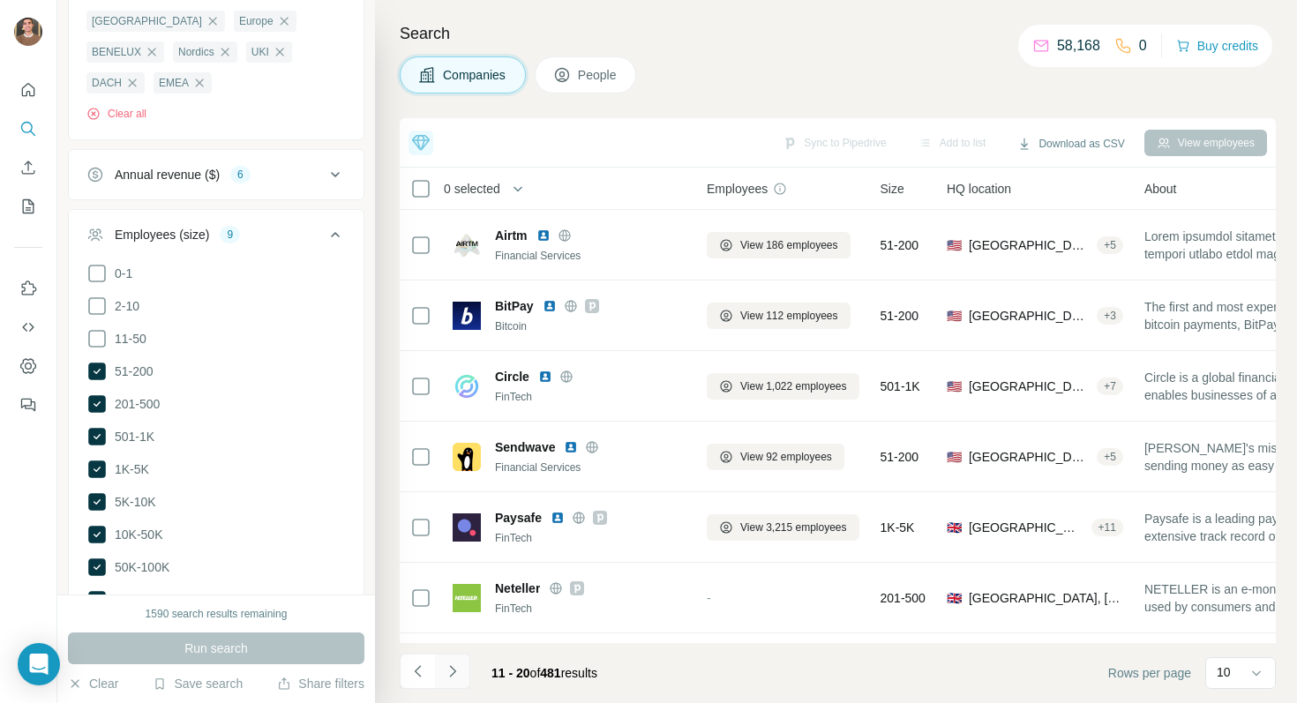
click at [455, 671] on icon "Navigate to next page" at bounding box center [453, 672] width 18 height 18
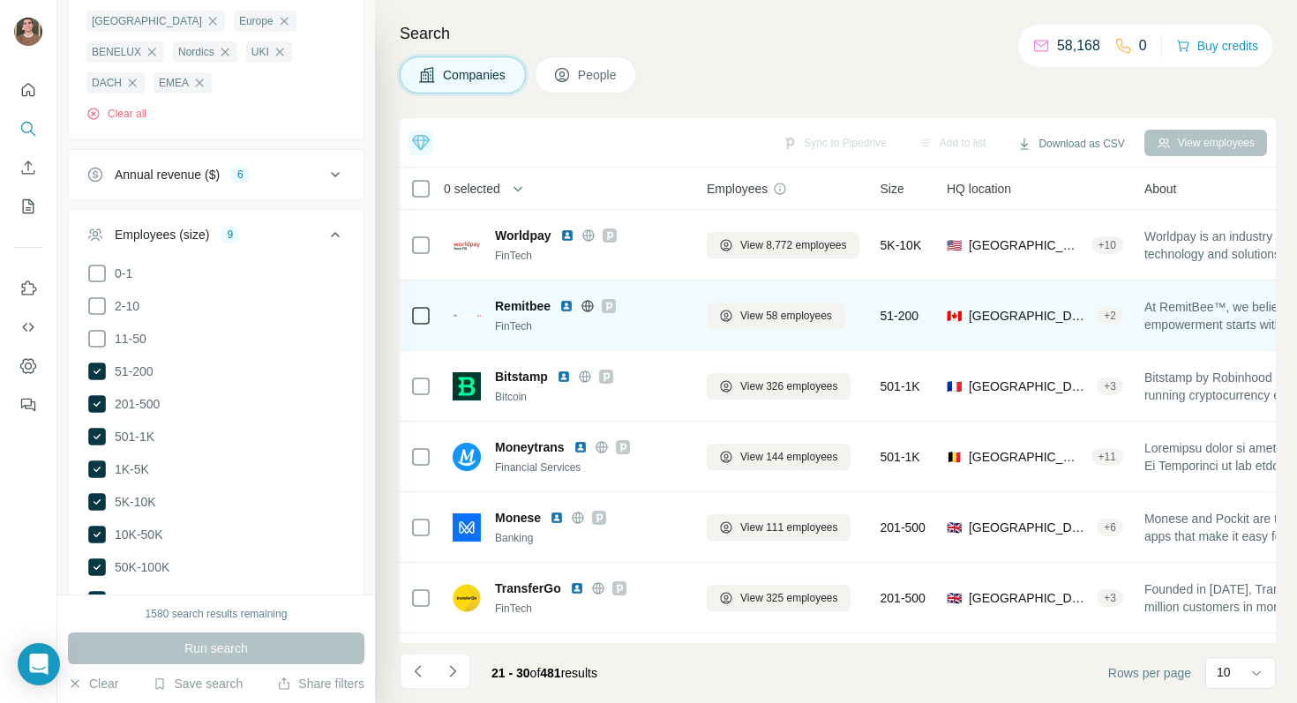
click at [568, 306] on img at bounding box center [566, 306] width 14 height 14
